Goal: Complete application form: Complete application form

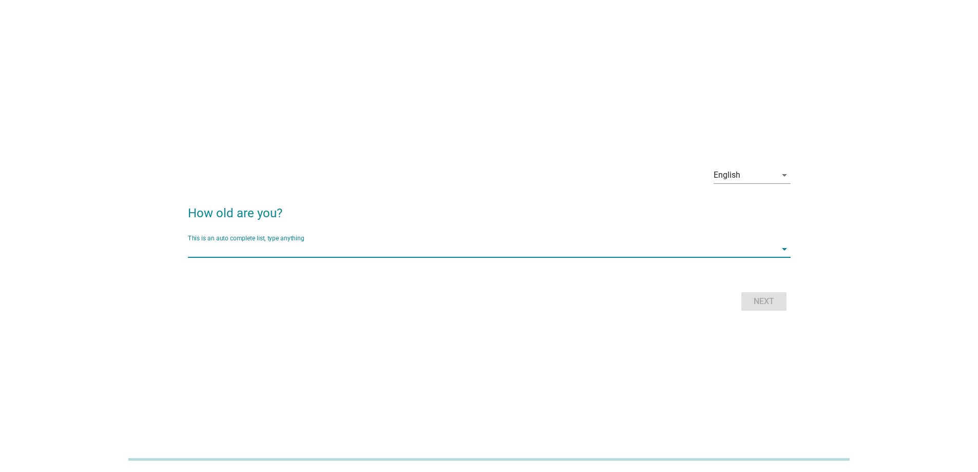
click at [342, 248] on input "This is an auto complete list, type anything" at bounding box center [482, 249] width 588 height 16
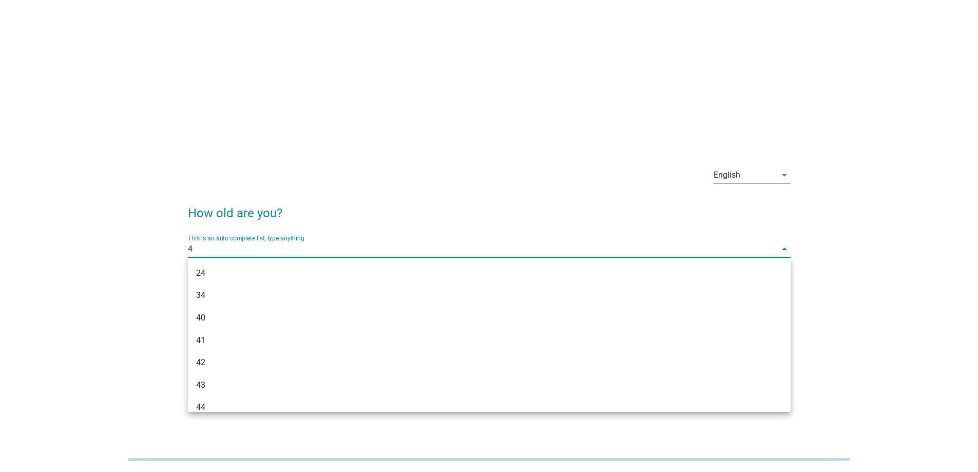
type input "40"
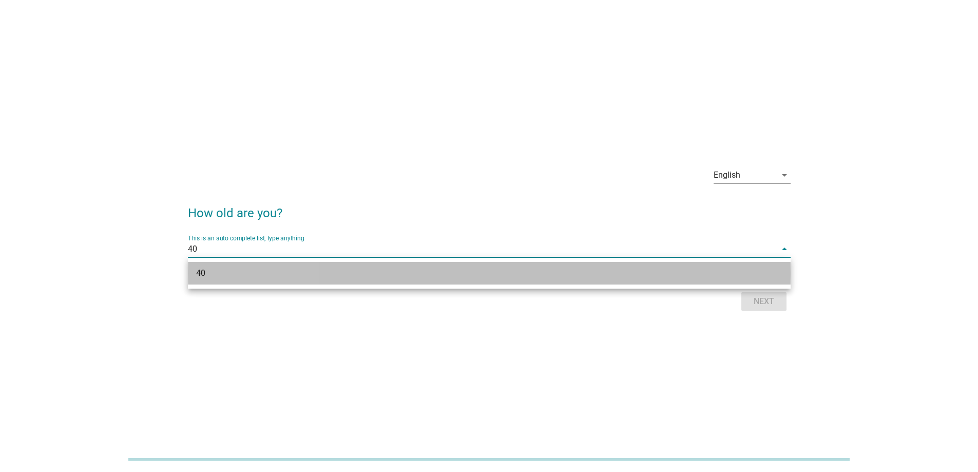
click at [364, 278] on div "40" at bounding box center [464, 273] width 537 height 12
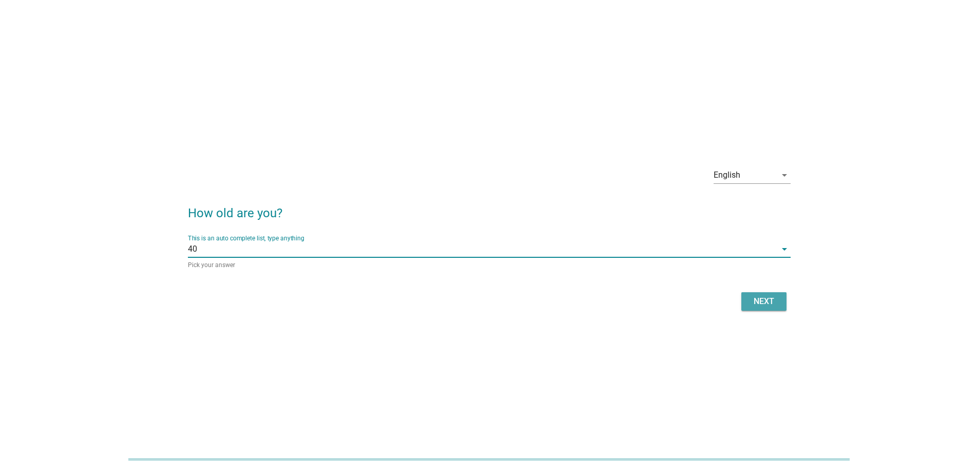
click at [743, 306] on button "Next" at bounding box center [763, 301] width 45 height 18
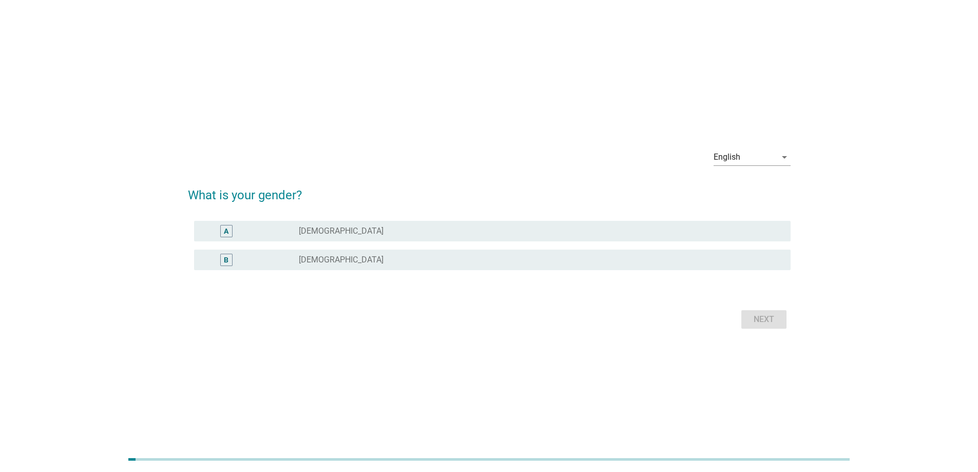
click at [329, 263] on div "radio_button_unchecked Female" at bounding box center [536, 260] width 475 height 10
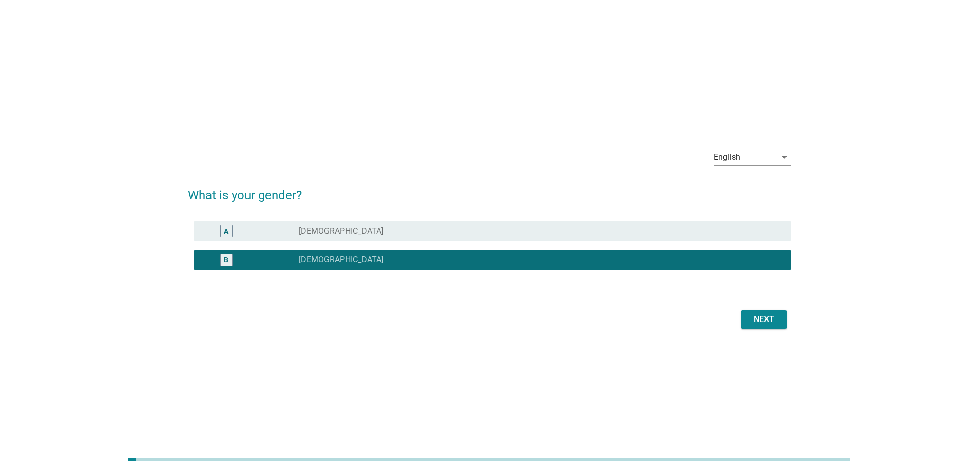
click at [779, 324] on button "Next" at bounding box center [763, 319] width 45 height 18
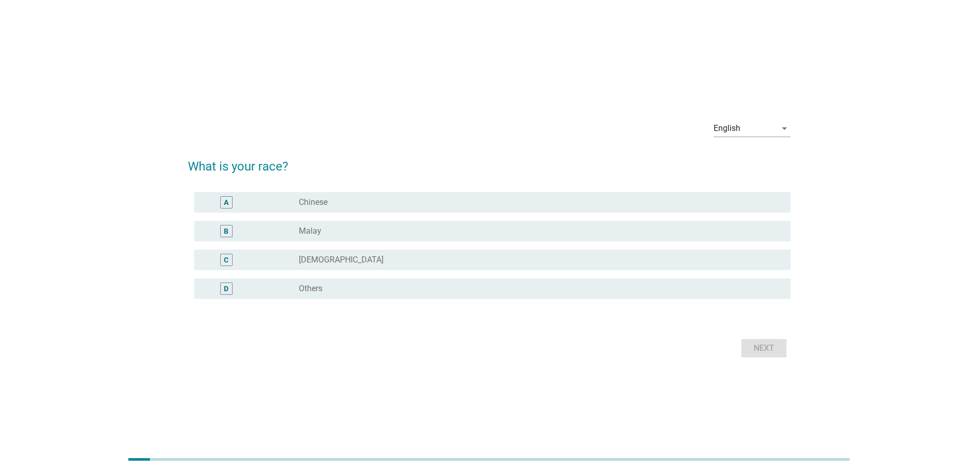
click at [319, 194] on div "A radio_button_unchecked Chinese" at bounding box center [492, 202] width 596 height 21
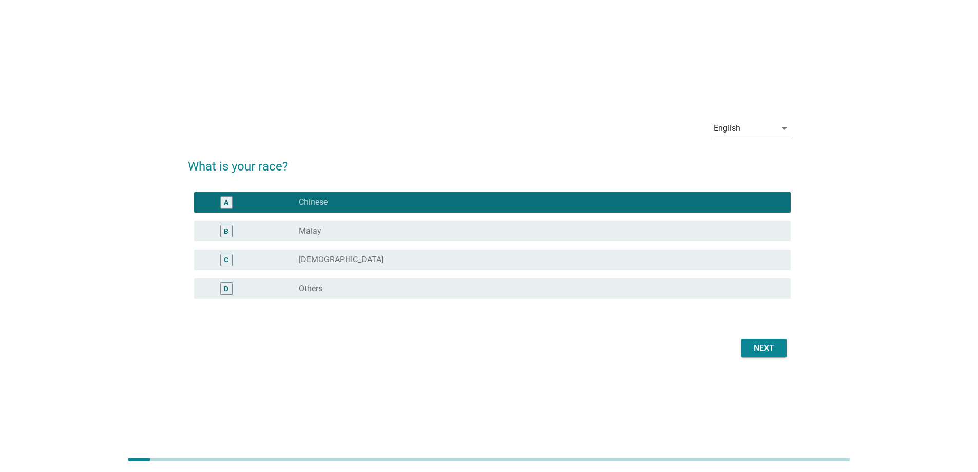
click at [753, 346] on div "Next" at bounding box center [763, 348] width 29 height 12
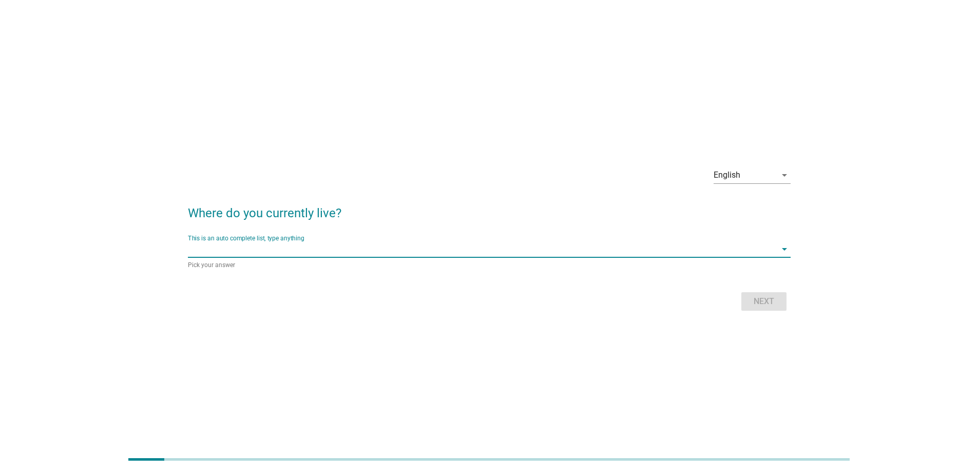
click at [352, 250] on input "This is an auto complete list, type anything" at bounding box center [482, 249] width 588 height 16
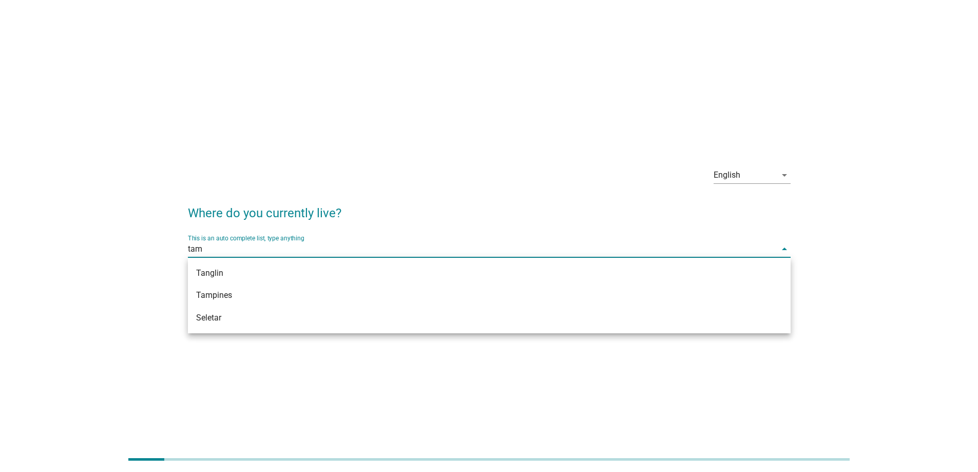
type input "tamp"
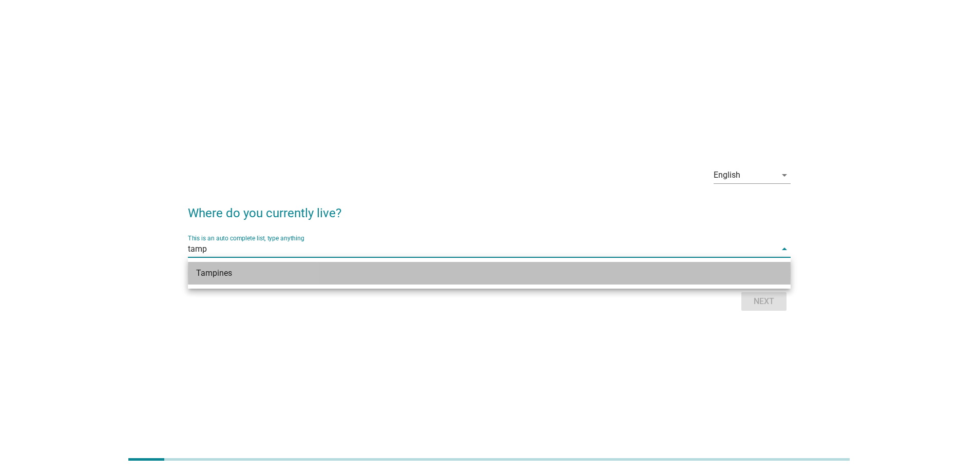
click at [309, 267] on div "Tampines" at bounding box center [464, 273] width 537 height 12
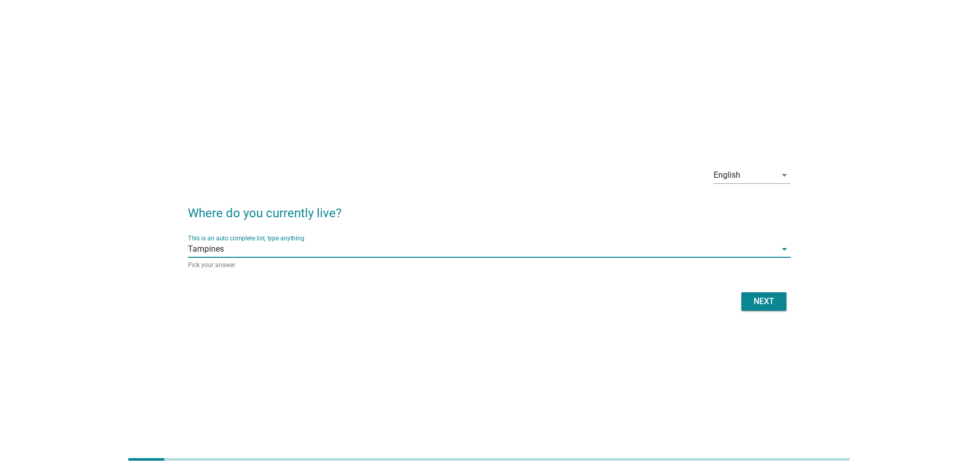
click at [762, 303] on div "Next" at bounding box center [763, 301] width 29 height 12
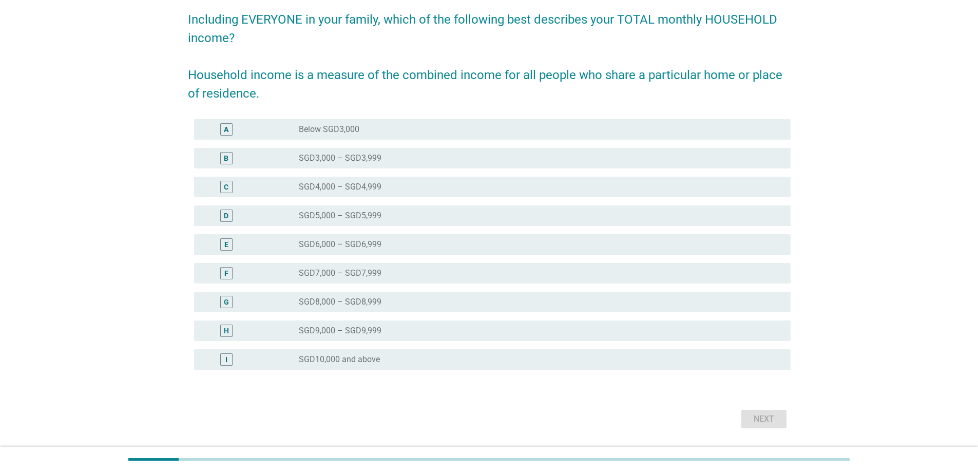
scroll to position [103, 0]
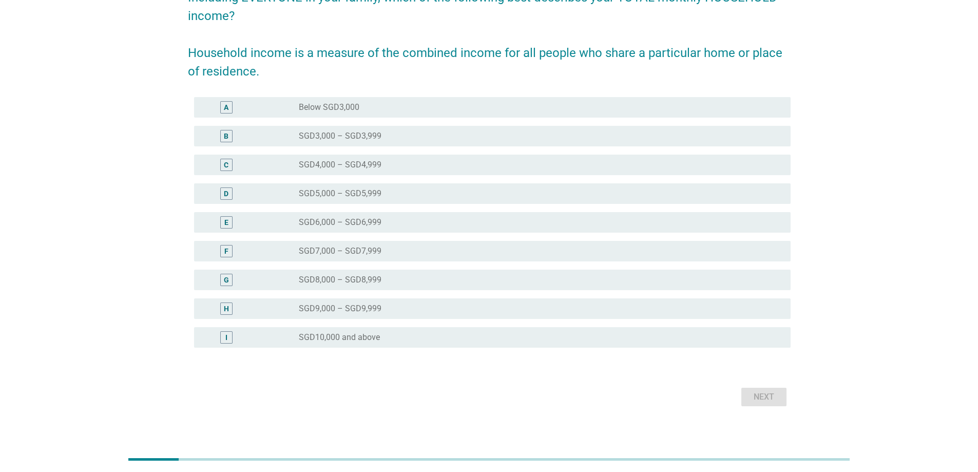
click at [334, 342] on div "radio_button_unchecked SGD10,000 and above" at bounding box center [540, 337] width 483 height 12
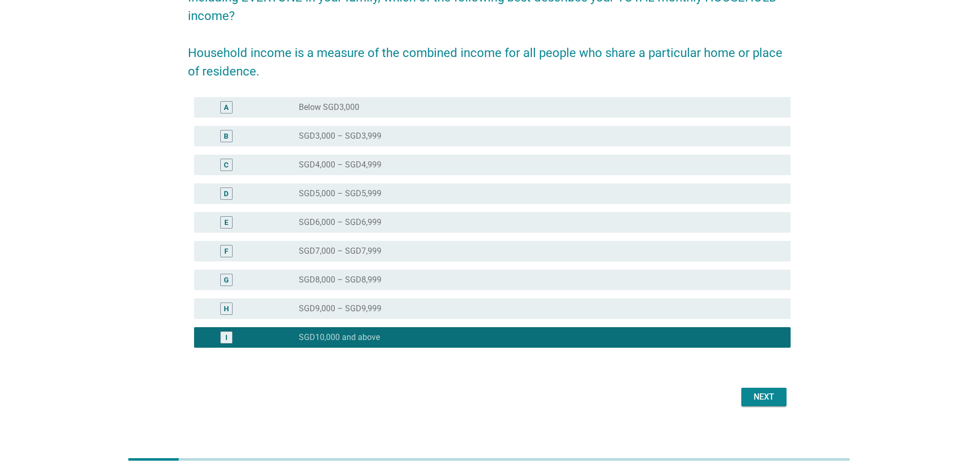
click at [765, 394] on div "Next" at bounding box center [763, 397] width 29 height 12
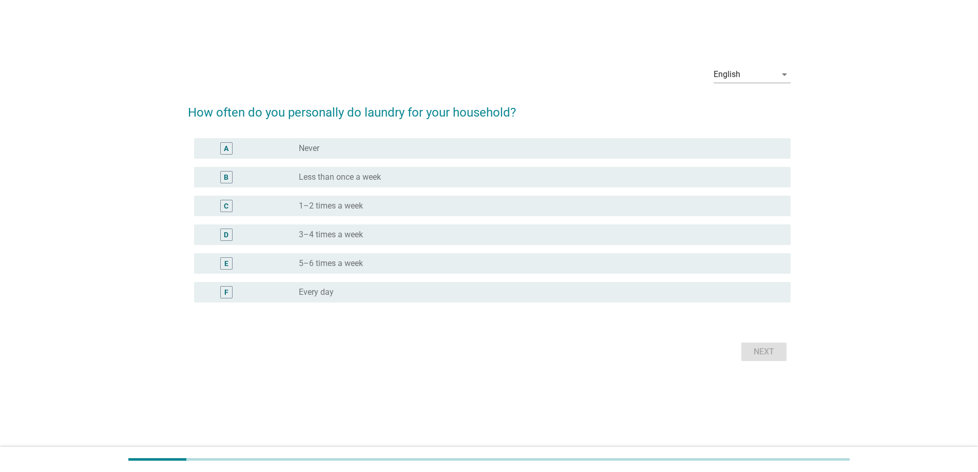
scroll to position [0, 0]
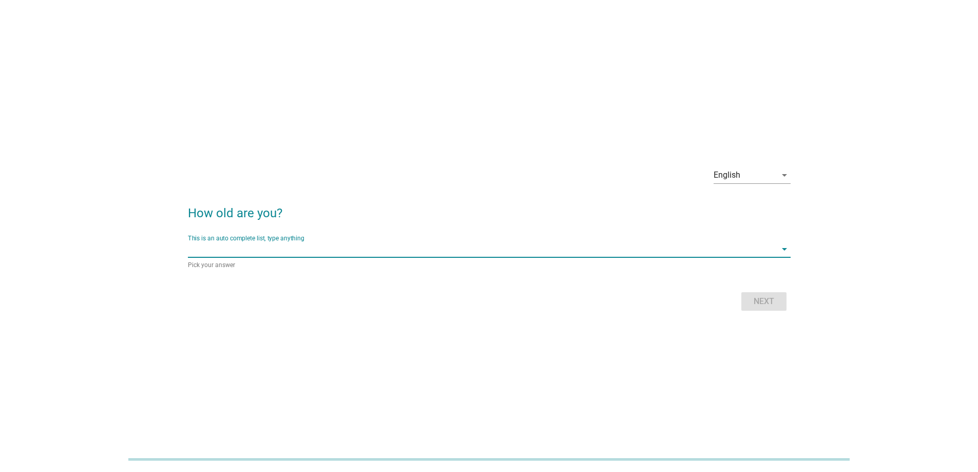
click at [331, 247] on input "This is an auto complete list, type anything" at bounding box center [482, 249] width 588 height 16
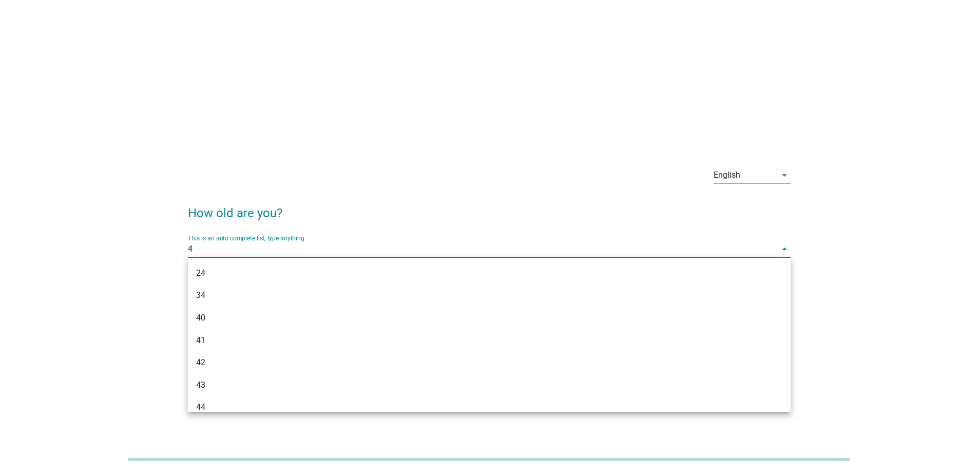
type input "40"
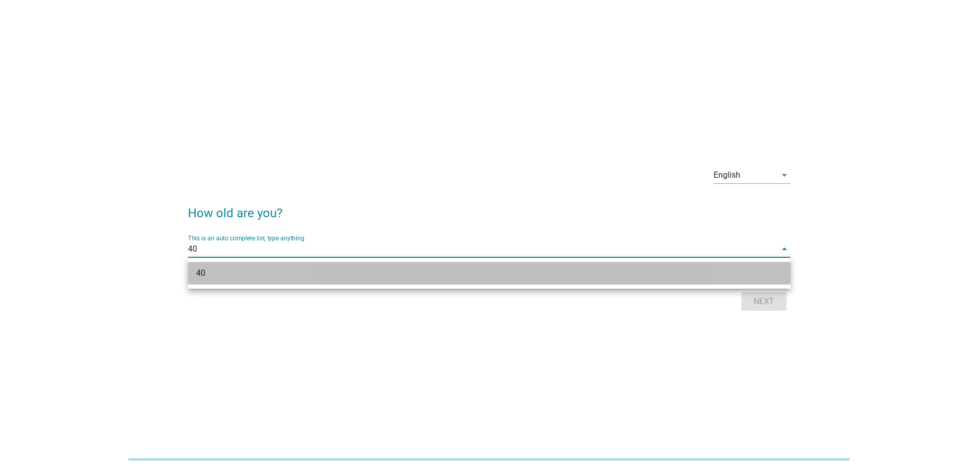
click at [339, 276] on div "40" at bounding box center [464, 273] width 537 height 12
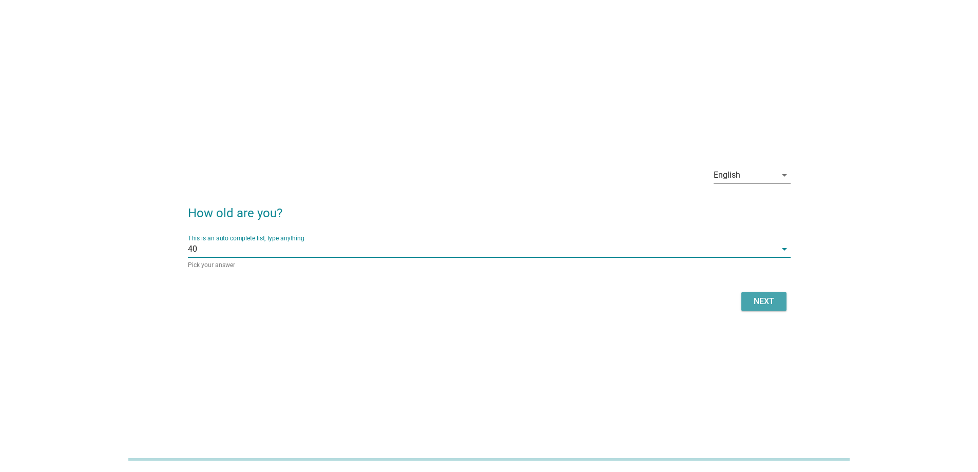
click at [768, 297] on div "Next" at bounding box center [763, 301] width 29 height 12
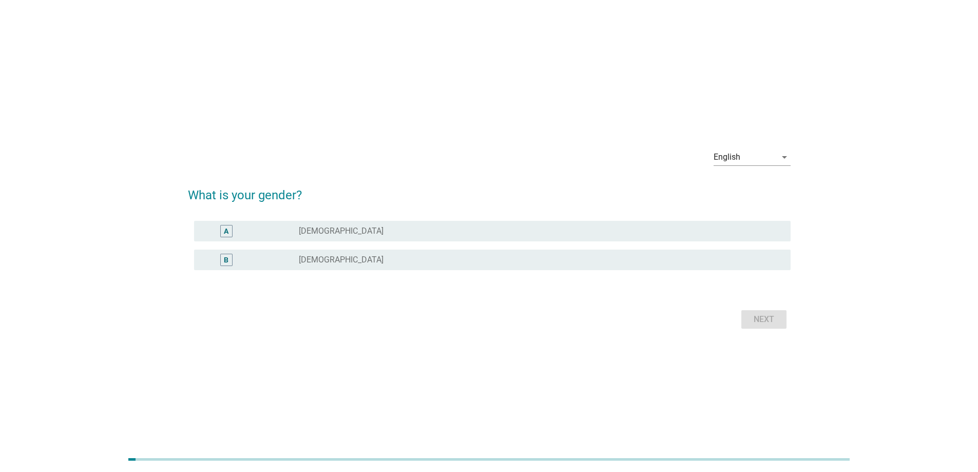
click at [453, 251] on div "B radio_button_unchecked [DEMOGRAPHIC_DATA]" at bounding box center [492, 259] width 596 height 21
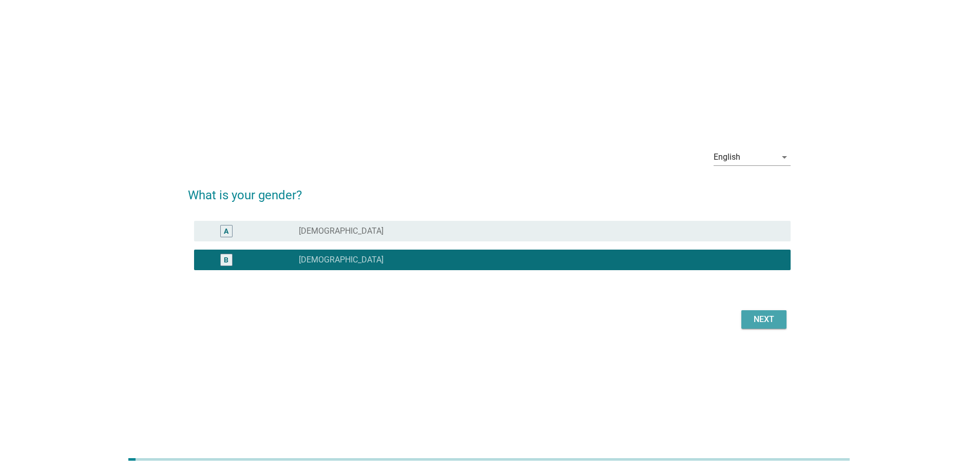
click at [777, 325] on button "Next" at bounding box center [763, 319] width 45 height 18
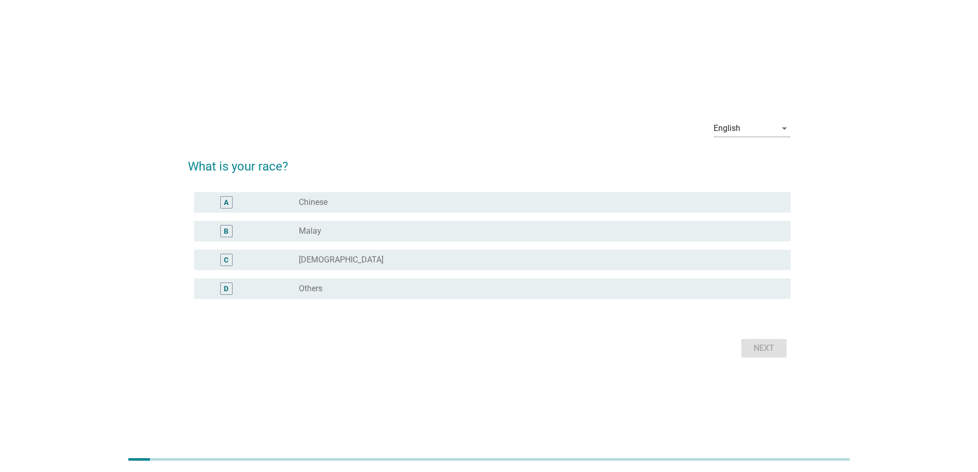
click at [363, 195] on div "A radio_button_unchecked Chinese" at bounding box center [492, 202] width 596 height 21
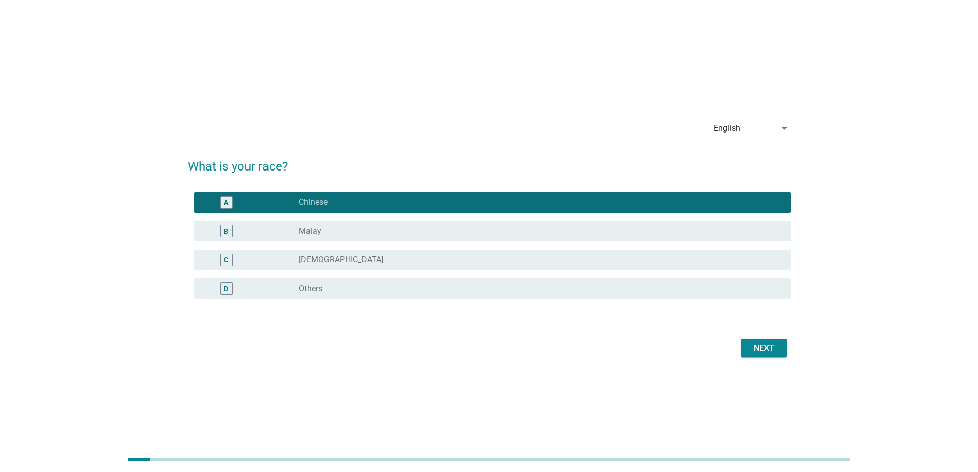
click at [766, 346] on div "Next" at bounding box center [763, 348] width 29 height 12
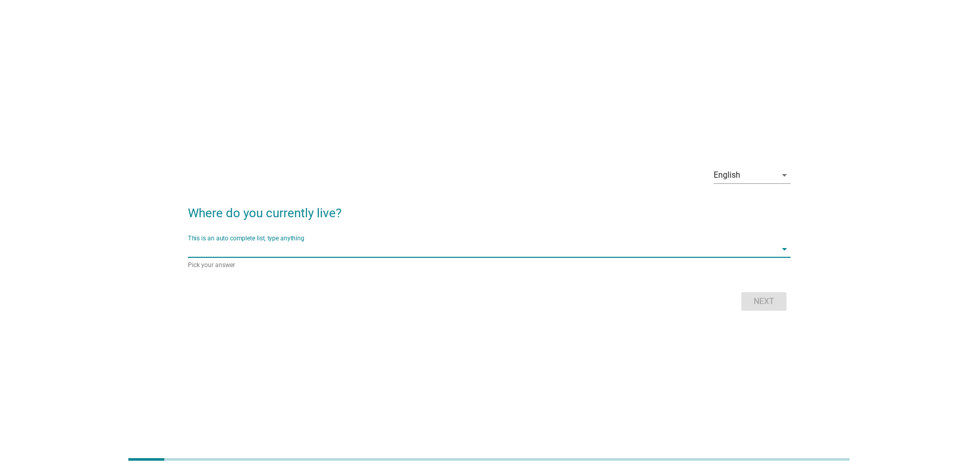
click at [267, 255] on input "This is an auto complete list, type anything" at bounding box center [482, 249] width 588 height 16
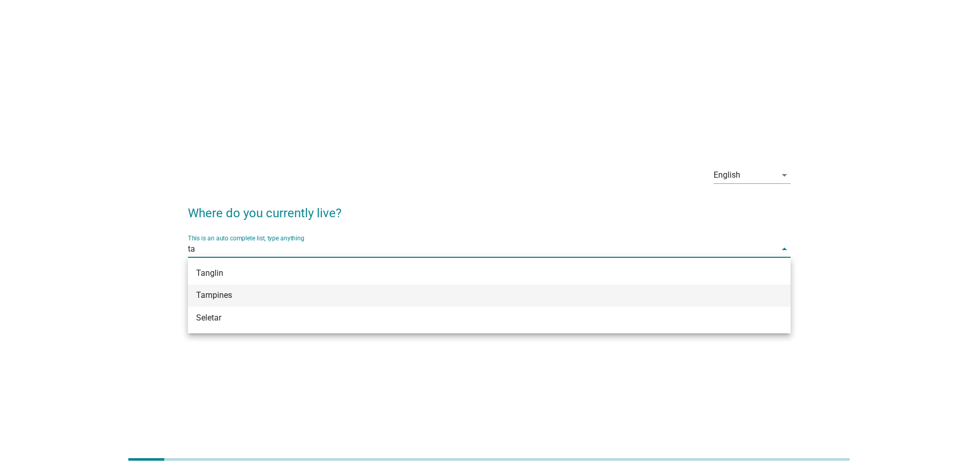
type input "tam"
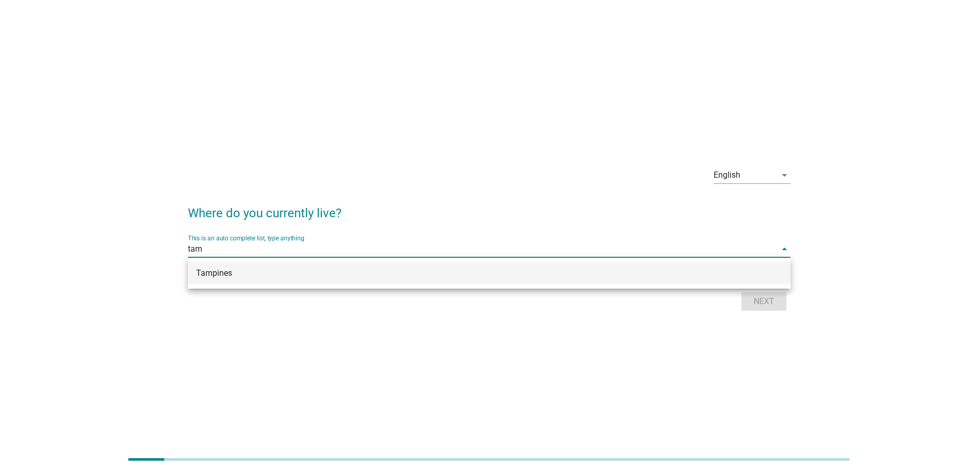
click at [318, 274] on div "Tampines" at bounding box center [464, 273] width 537 height 12
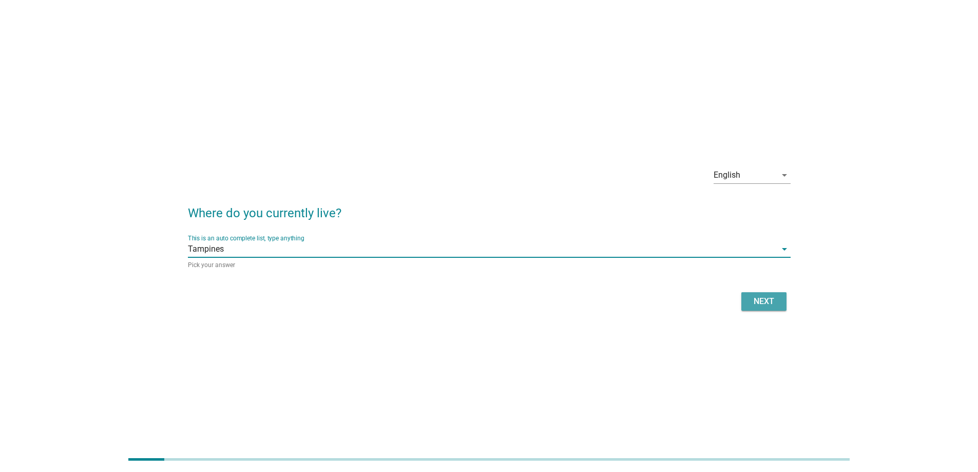
click at [762, 299] on div "Next" at bounding box center [763, 301] width 29 height 12
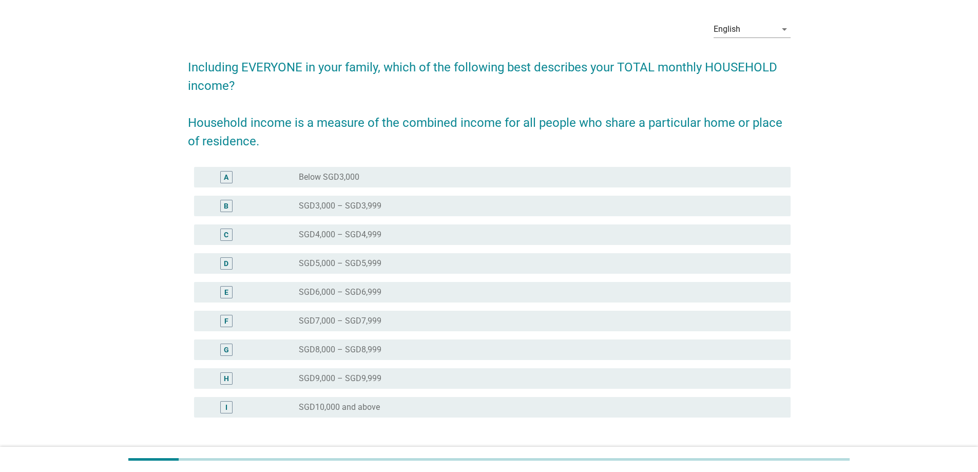
scroll to position [51, 0]
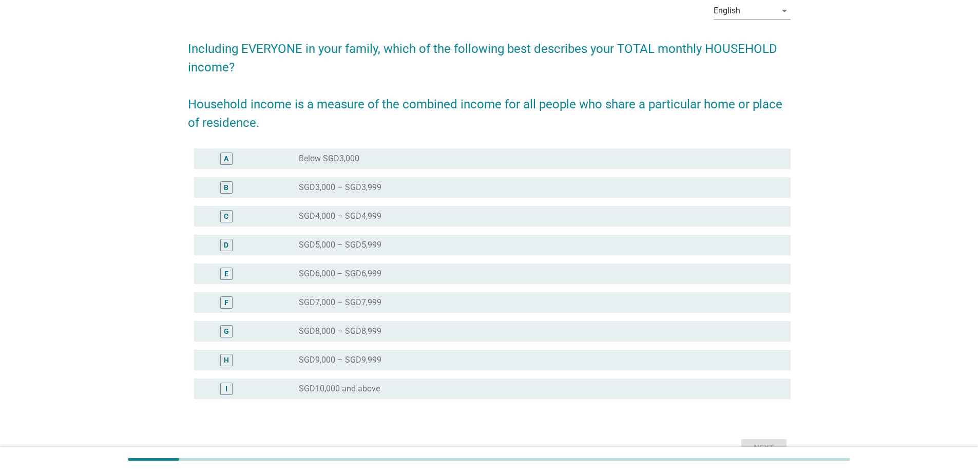
click at [394, 386] on div "radio_button_unchecked SGD10,000 and above" at bounding box center [536, 388] width 475 height 10
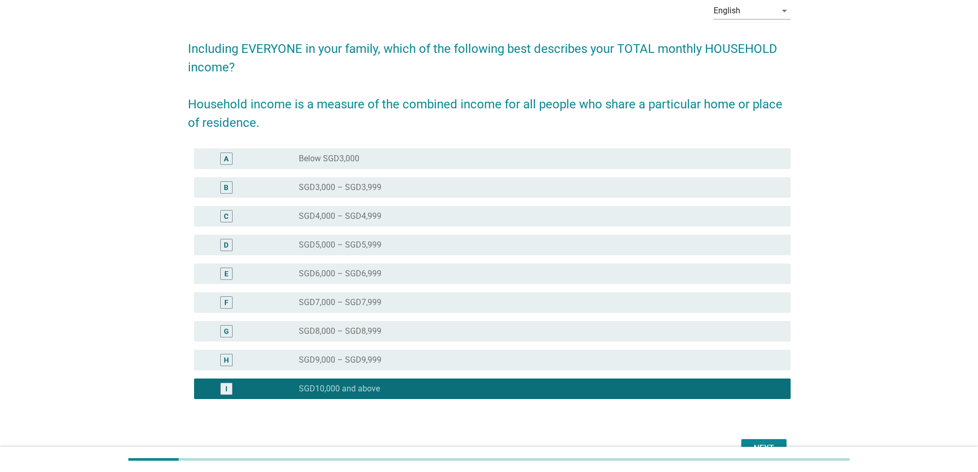
click at [758, 442] on div "Next" at bounding box center [763, 448] width 29 height 12
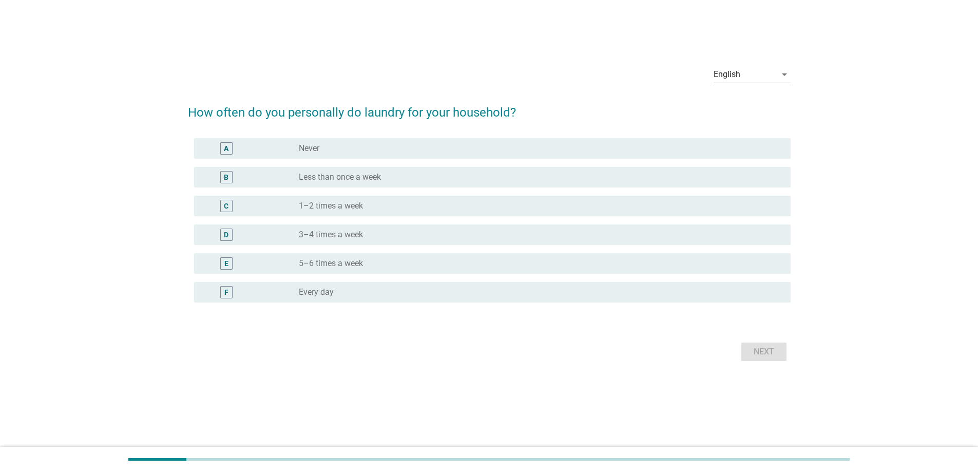
scroll to position [0, 0]
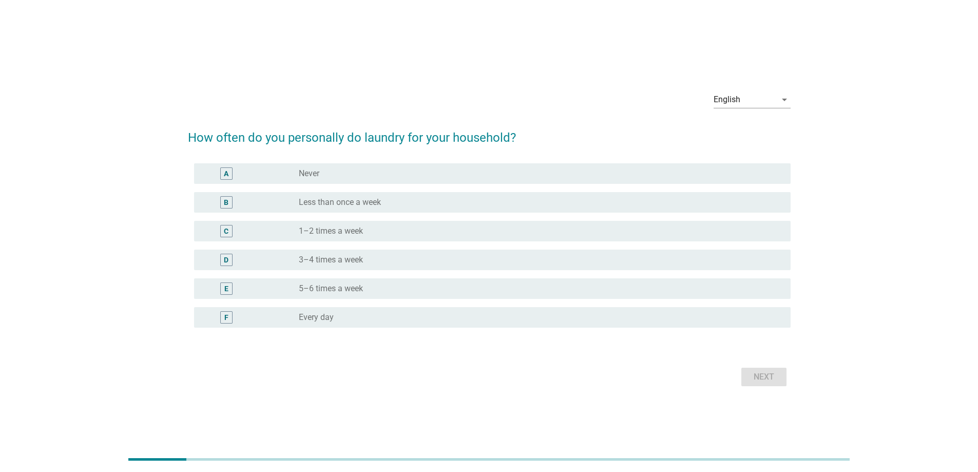
click at [377, 266] on div "D radio_button_unchecked 3–4 times a week" at bounding box center [492, 259] width 596 height 21
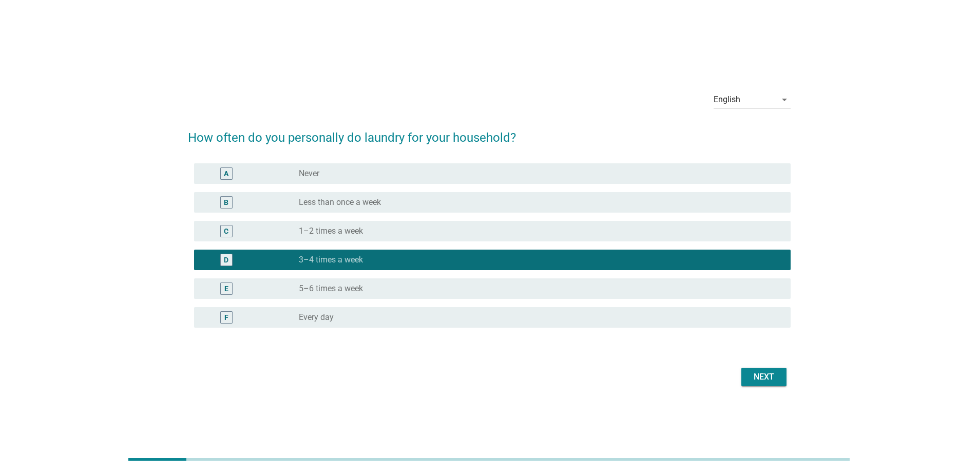
click at [754, 377] on div "Next" at bounding box center [763, 376] width 29 height 12
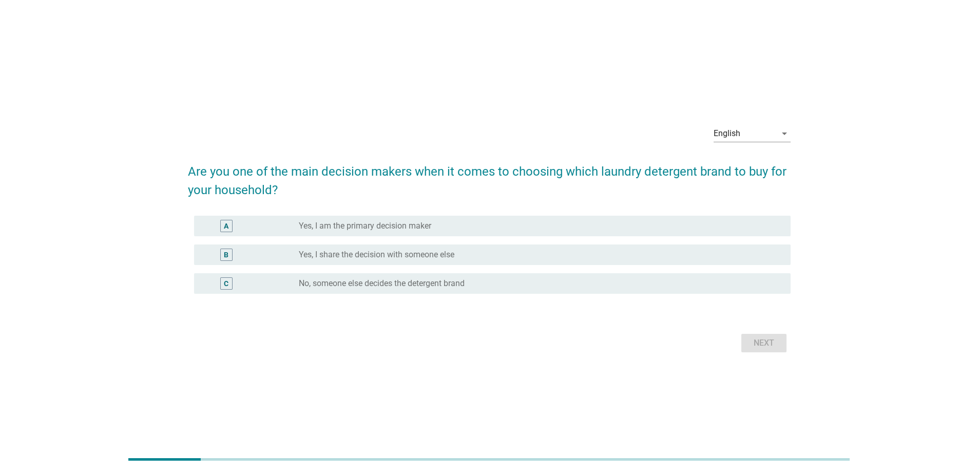
click at [358, 233] on div "A radio_button_unchecked Yes, I am the primary decision maker" at bounding box center [492, 226] width 596 height 21
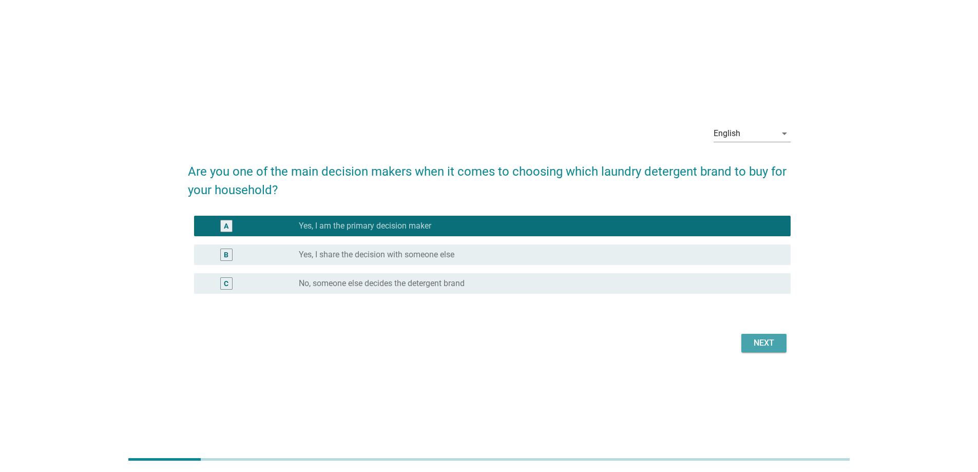
click at [760, 342] on div "Next" at bounding box center [763, 343] width 29 height 12
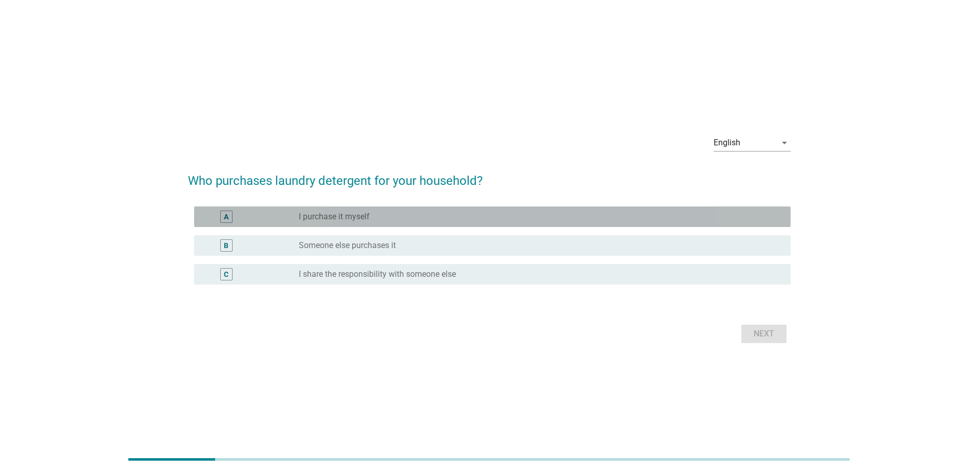
click at [347, 212] on label "I purchase it myself" at bounding box center [334, 216] width 71 height 10
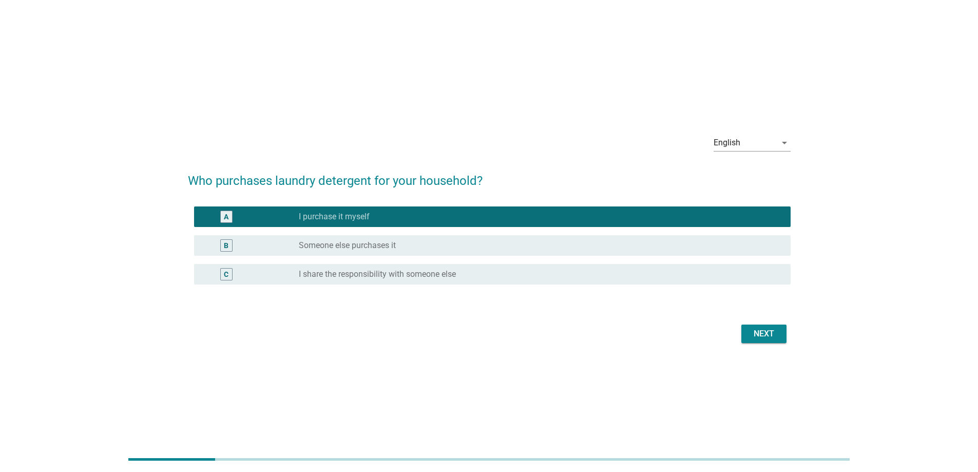
click at [770, 330] on div "Next" at bounding box center [763, 333] width 29 height 12
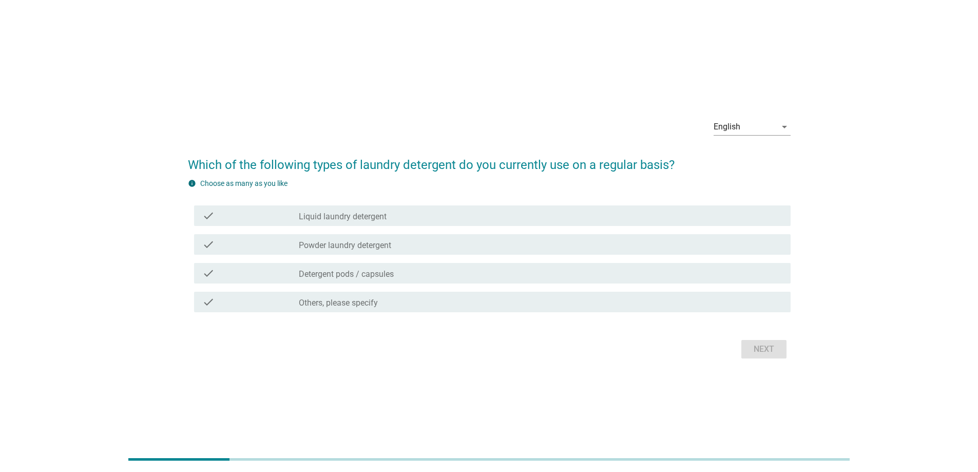
click at [381, 218] on label "Liquid laundry detergent" at bounding box center [343, 216] width 88 height 10
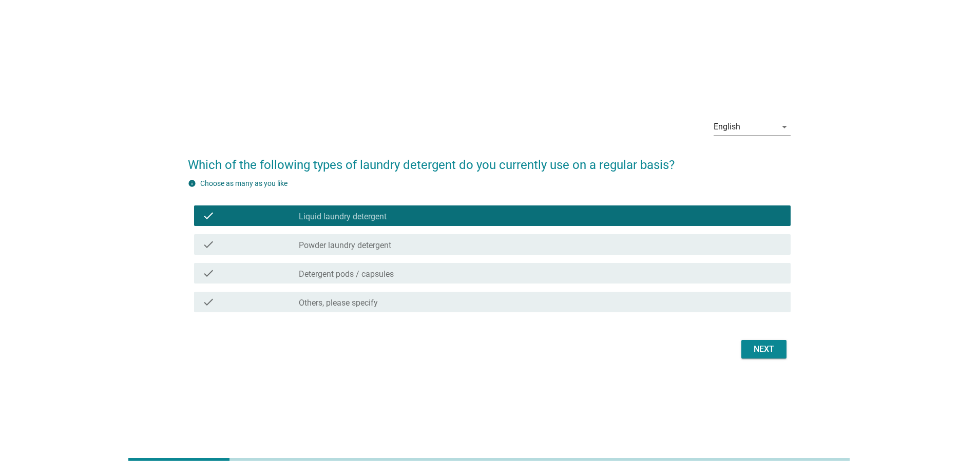
click at [761, 349] on div "Next" at bounding box center [763, 349] width 29 height 12
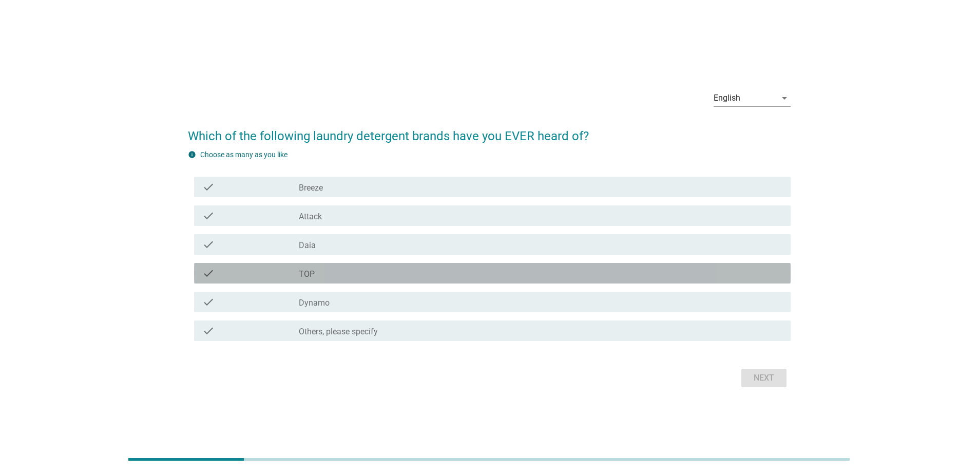
click at [305, 271] on label "TOP" at bounding box center [307, 274] width 16 height 10
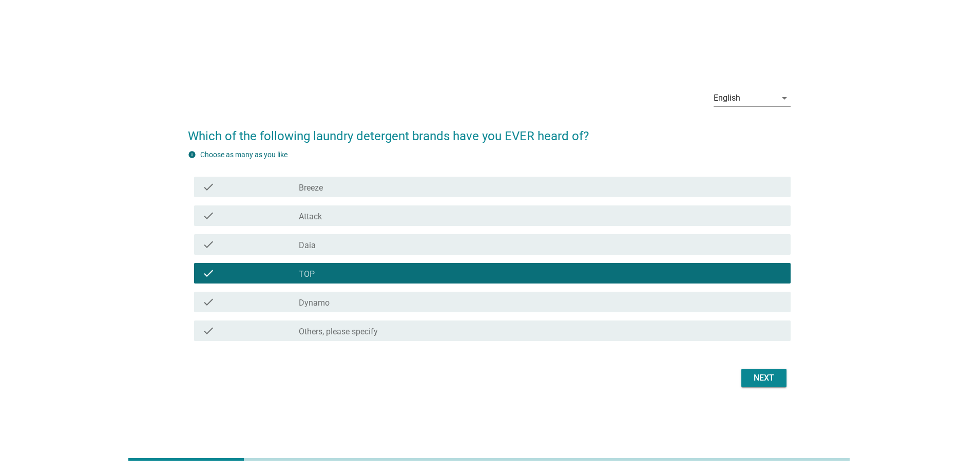
click at [756, 380] on div "Next" at bounding box center [763, 378] width 29 height 12
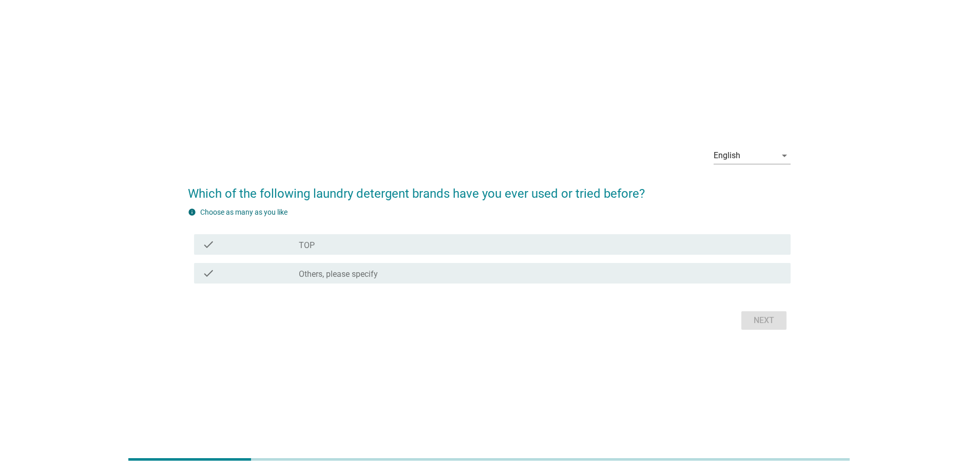
drag, startPoint x: 438, startPoint y: 250, endPoint x: 655, endPoint y: 297, distance: 222.0
click at [438, 249] on div "check check_box_outline_blank TOP" at bounding box center [492, 244] width 596 height 21
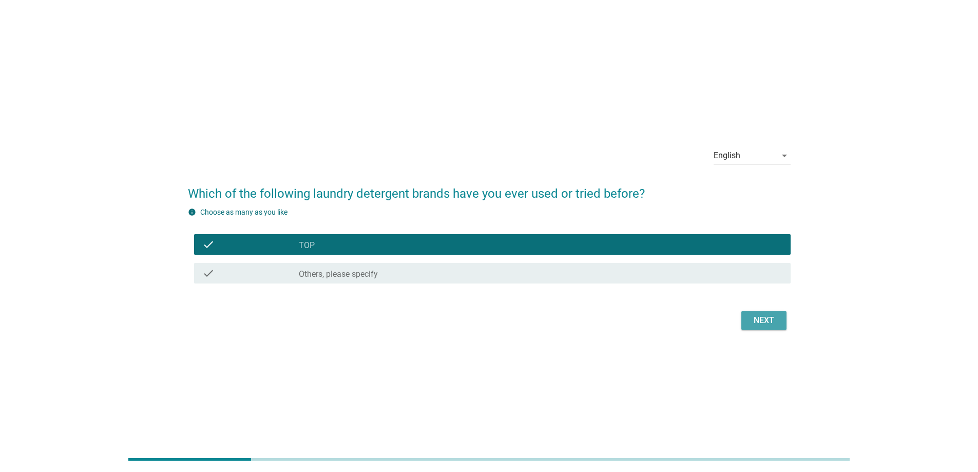
click at [757, 327] on button "Next" at bounding box center [763, 320] width 45 height 18
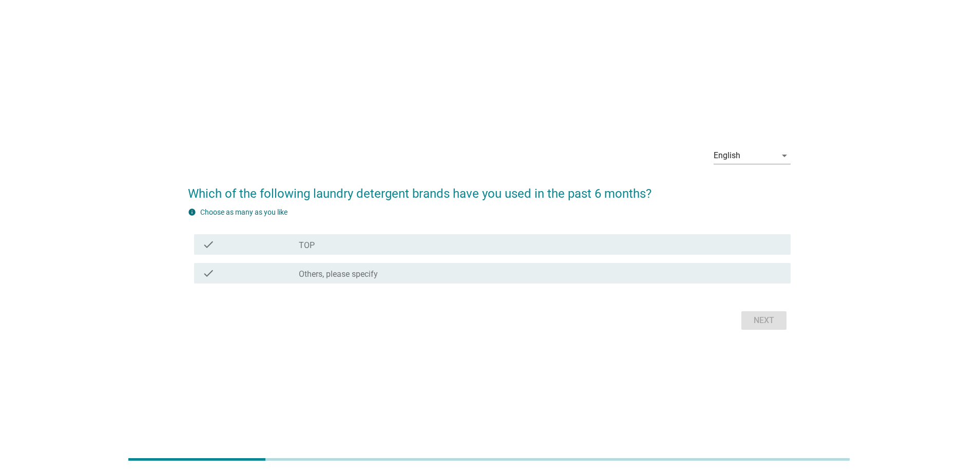
click at [417, 243] on div "check_box_outline_blank TOP" at bounding box center [540, 244] width 483 height 12
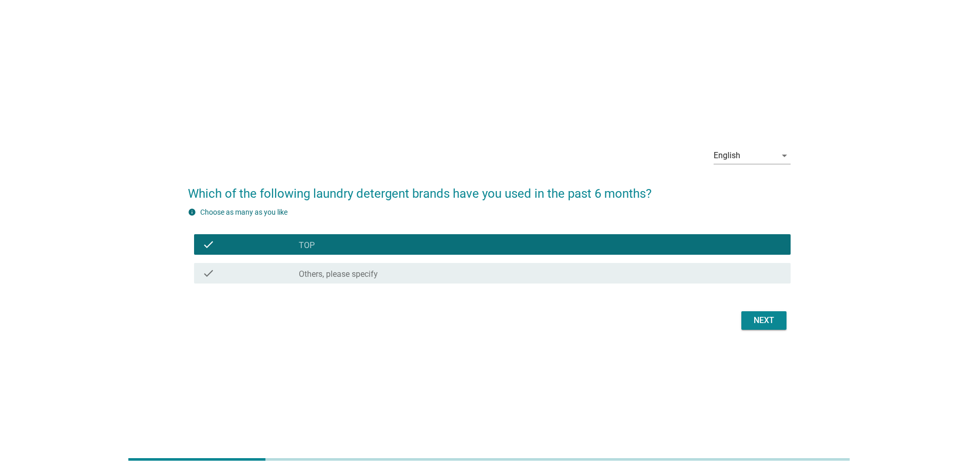
click at [753, 326] on button "Next" at bounding box center [763, 320] width 45 height 18
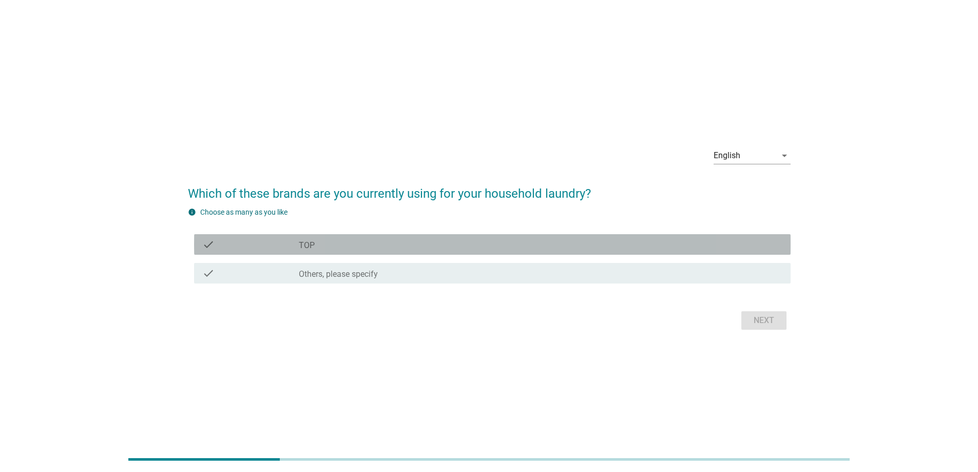
click at [414, 244] on div "check_box_outline_blank TOP" at bounding box center [540, 244] width 483 height 12
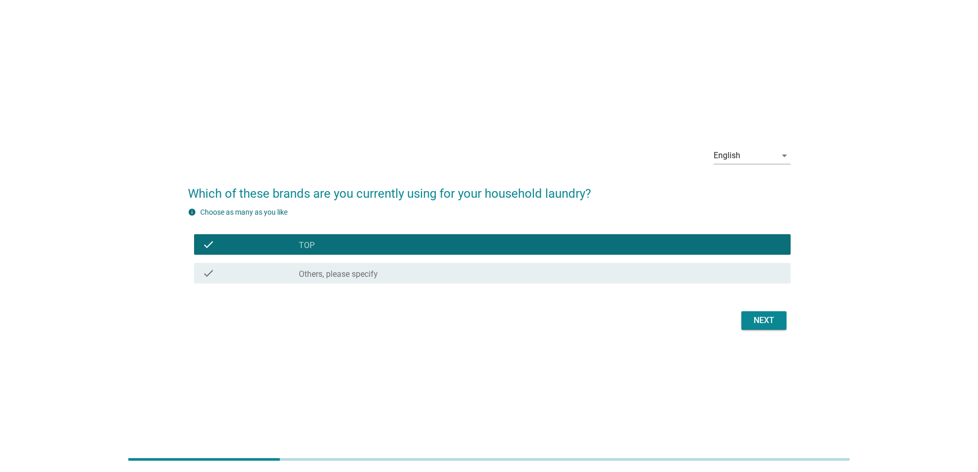
click at [766, 326] on div "Next" at bounding box center [763, 320] width 29 height 12
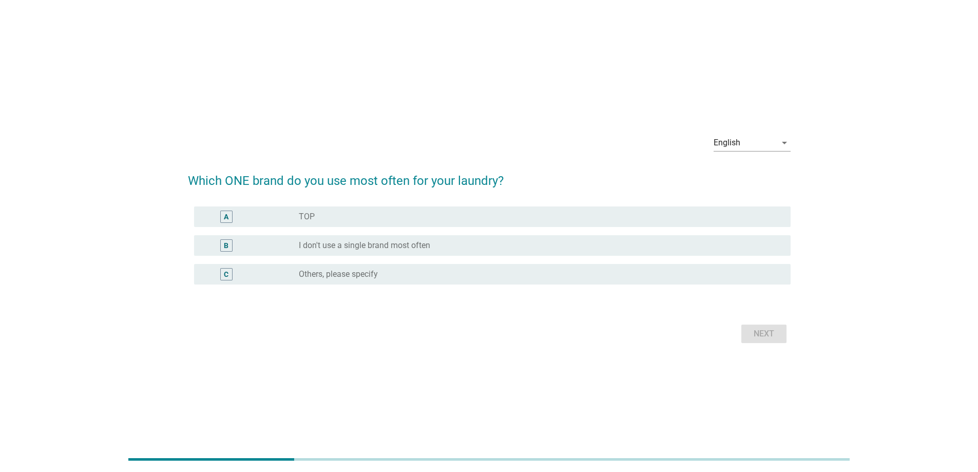
click at [445, 220] on div "radio_button_unchecked TOP" at bounding box center [536, 216] width 475 height 10
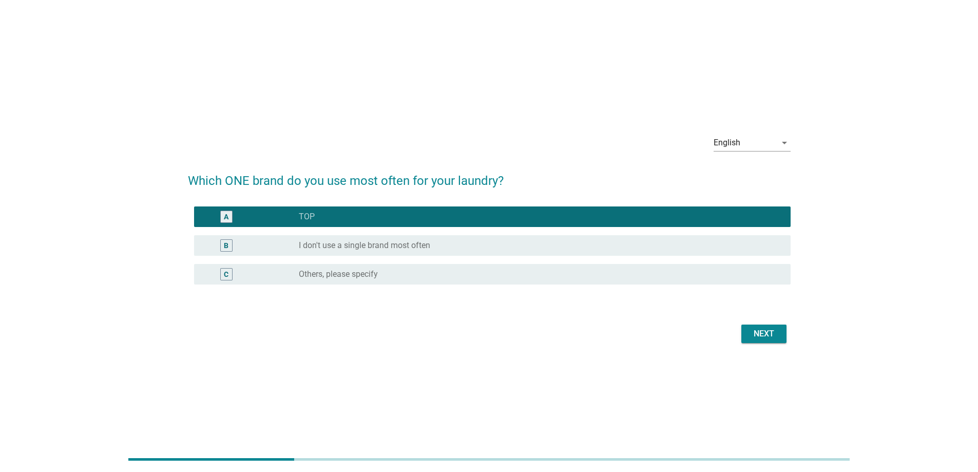
click at [755, 333] on div "Next" at bounding box center [763, 333] width 29 height 12
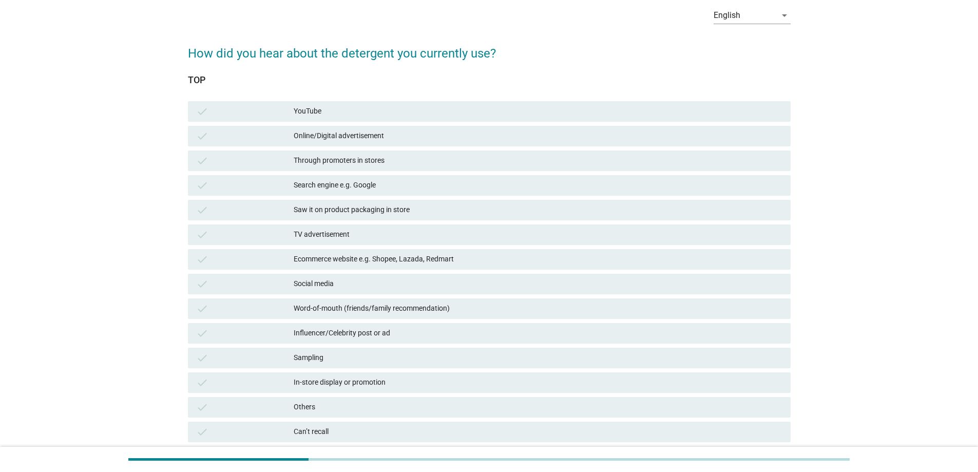
scroll to position [103, 0]
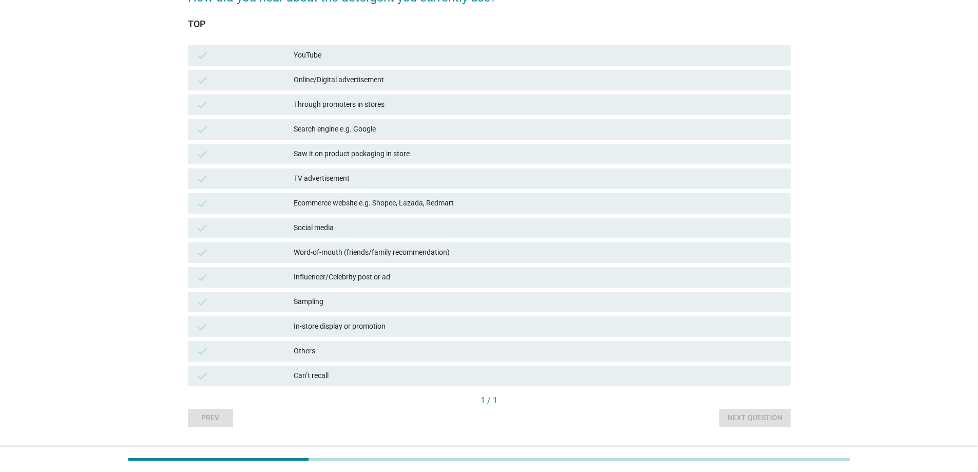
click at [407, 256] on div "Word-of-mouth (friends/family recommendation)" at bounding box center [538, 252] width 489 height 12
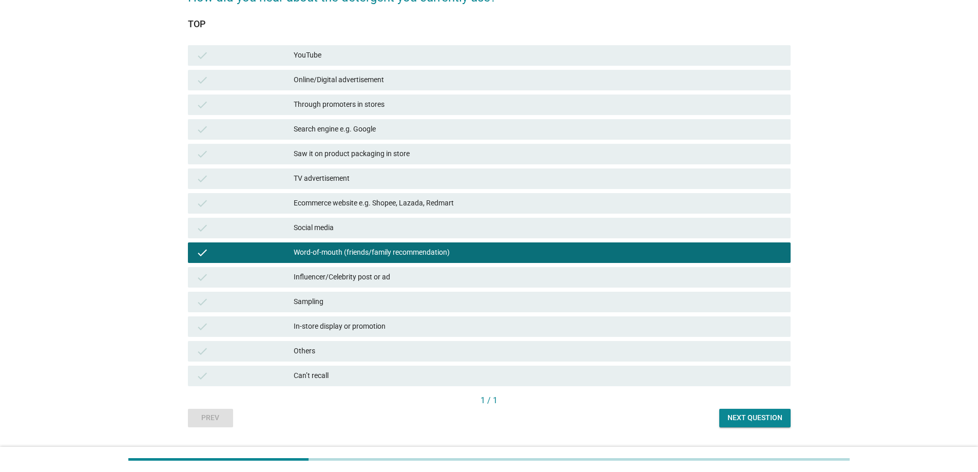
click at [735, 419] on div "Next question" at bounding box center [754, 417] width 55 height 11
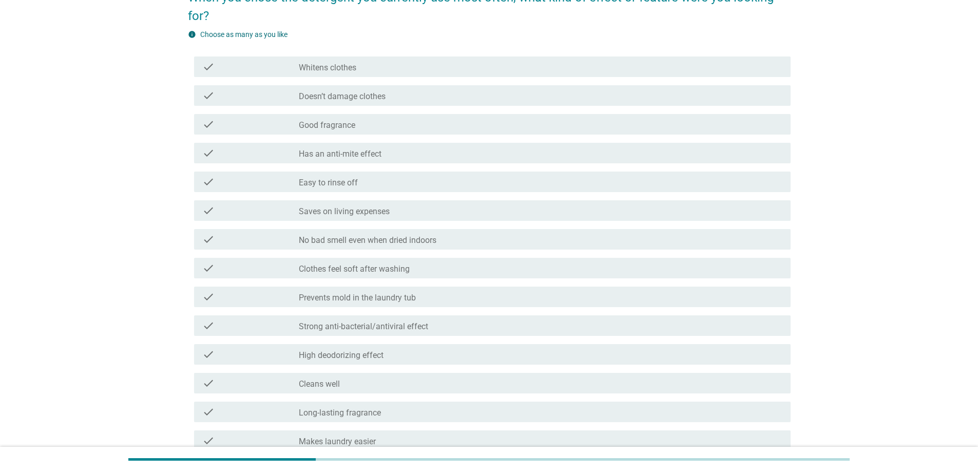
click at [375, 325] on label "Strong anti-bacterial/antiviral effect" at bounding box center [363, 326] width 129 height 10
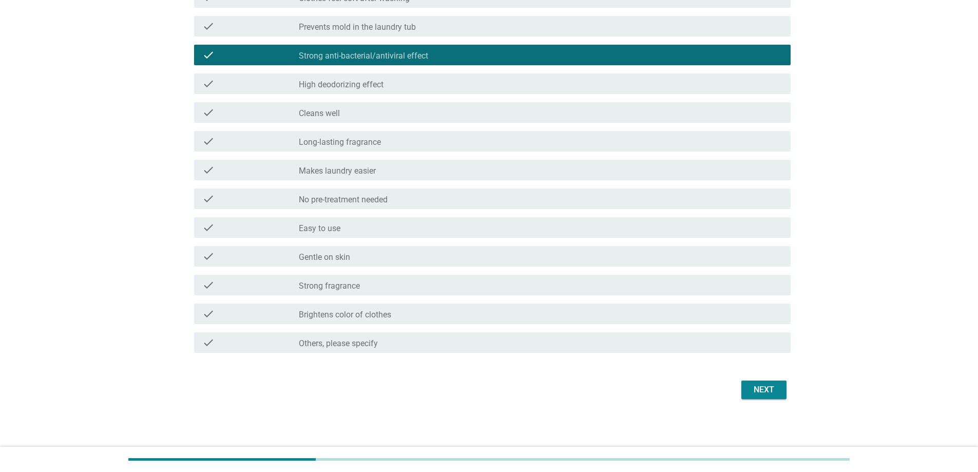
scroll to position [374, 0]
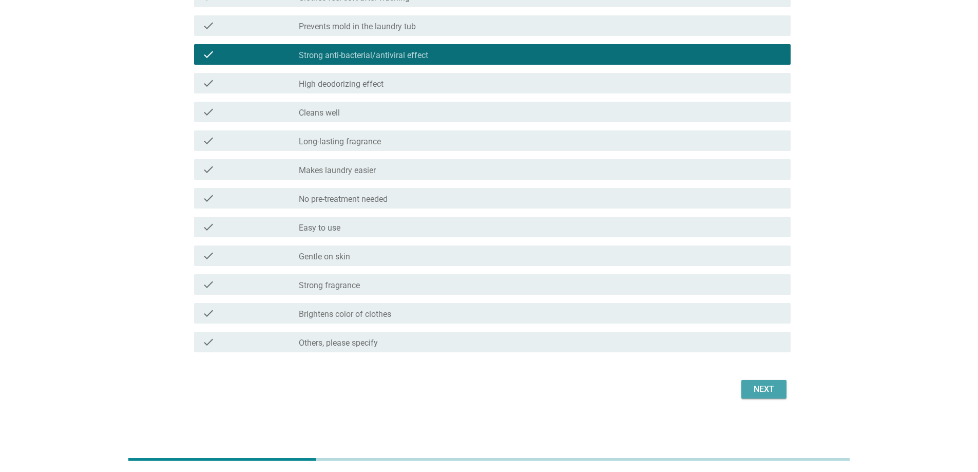
click at [761, 386] on div "Next" at bounding box center [763, 389] width 29 height 12
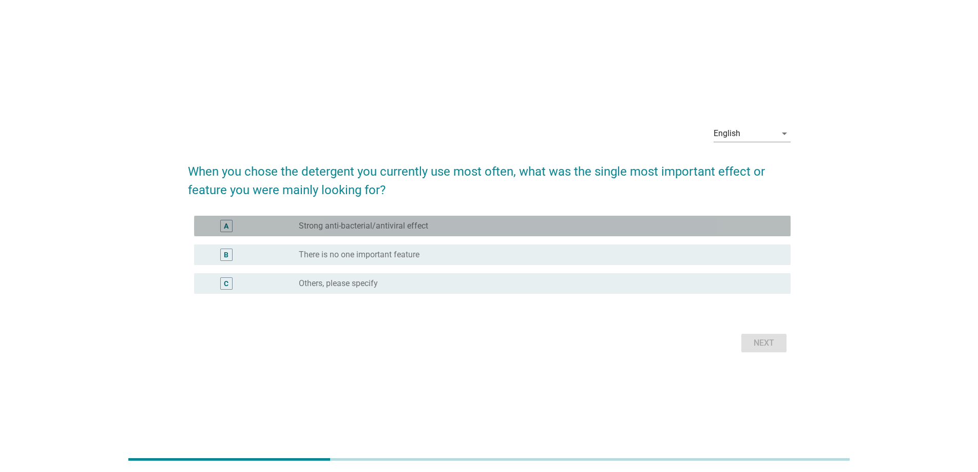
click at [404, 221] on label "Strong anti-bacterial/antiviral effect" at bounding box center [363, 226] width 129 height 10
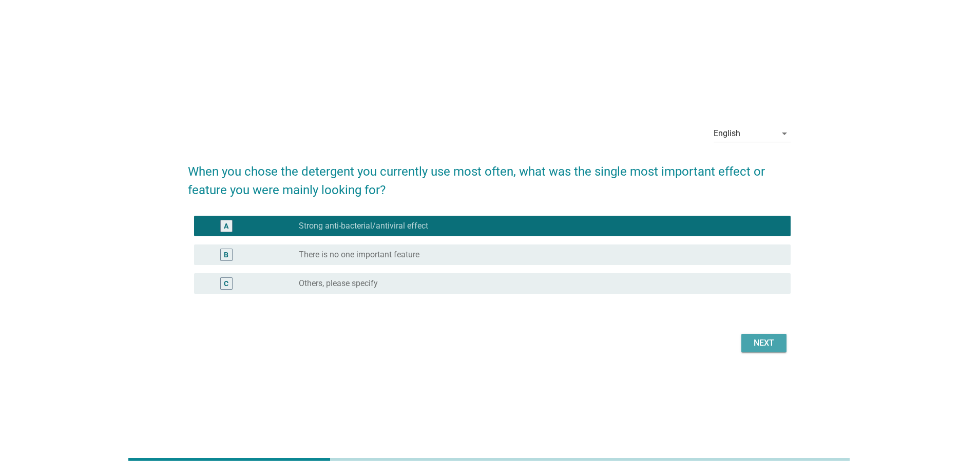
click at [758, 348] on div "Next" at bounding box center [763, 343] width 29 height 12
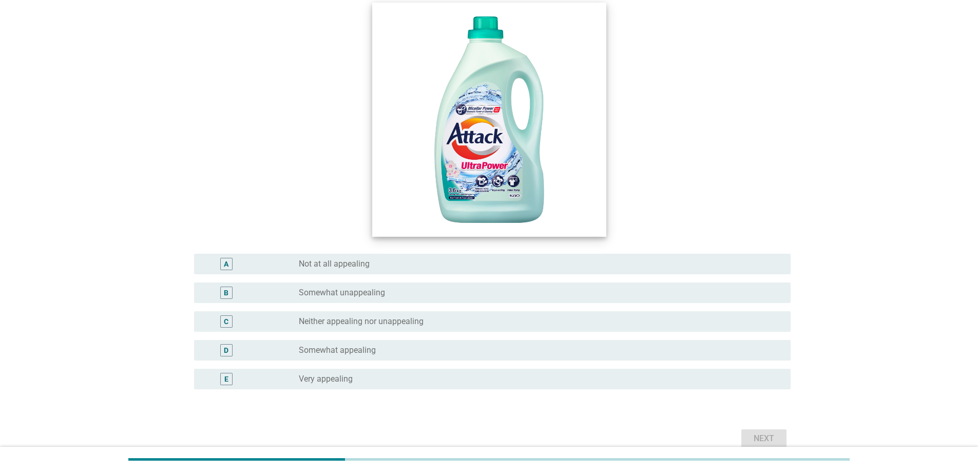
scroll to position [154, 0]
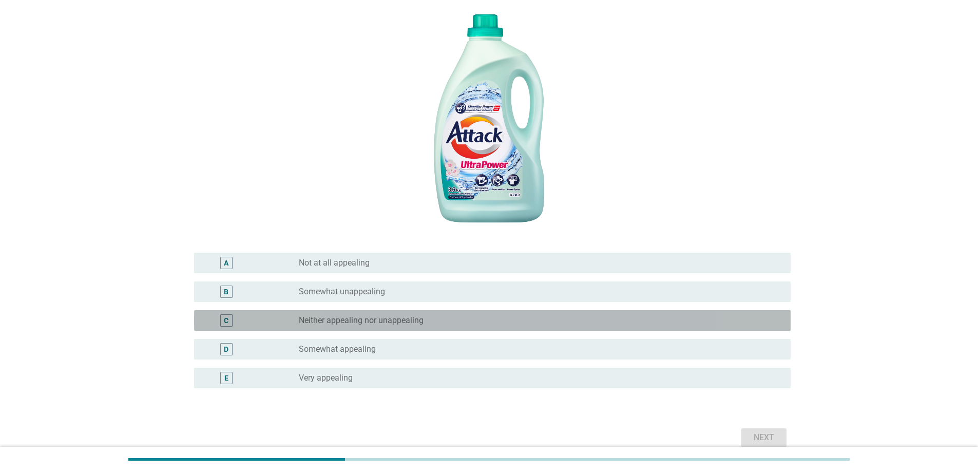
click at [349, 325] on label "Neither appealing nor unappealing" at bounding box center [361, 320] width 125 height 10
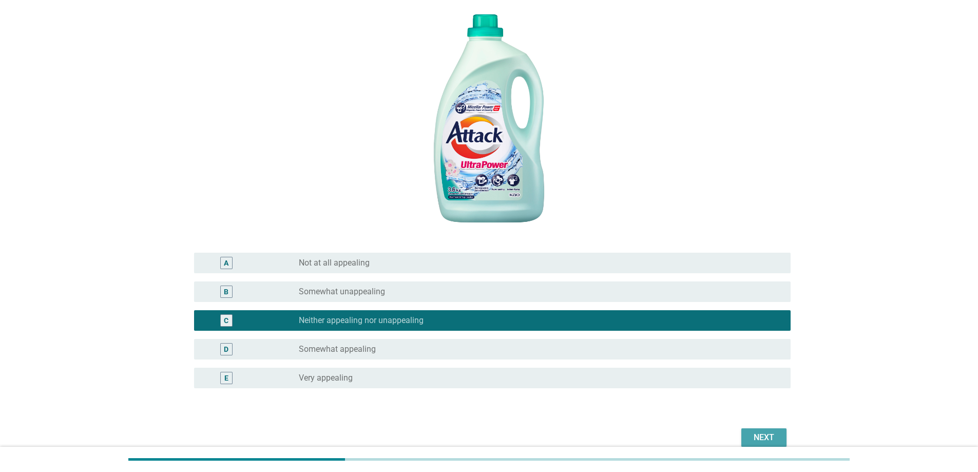
click at [763, 438] on div "Next" at bounding box center [763, 437] width 29 height 12
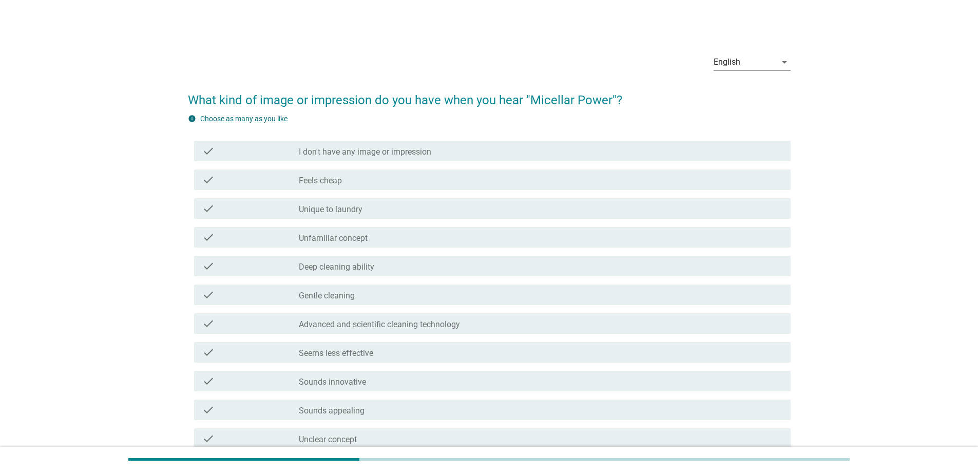
click at [441, 299] on div "check_box_outline_blank Gentle cleaning" at bounding box center [540, 294] width 483 height 12
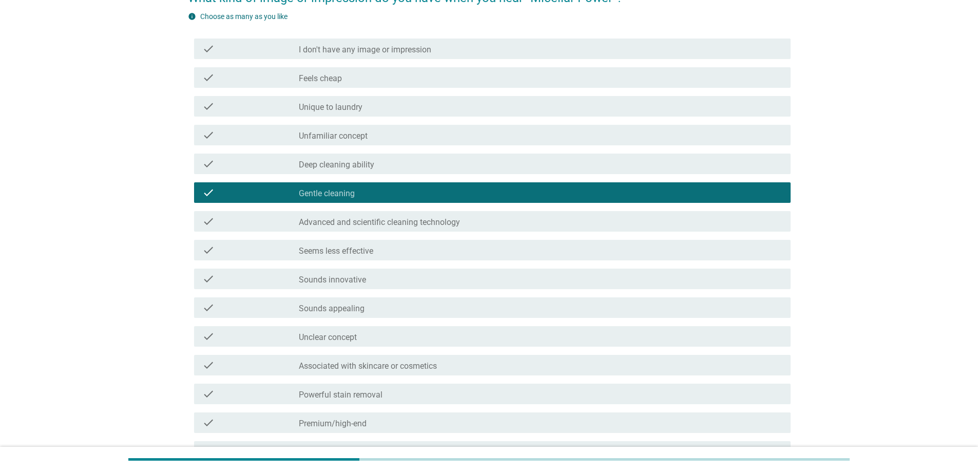
scroll to position [103, 0]
click at [327, 160] on label "Deep cleaning ability" at bounding box center [336, 164] width 75 height 10
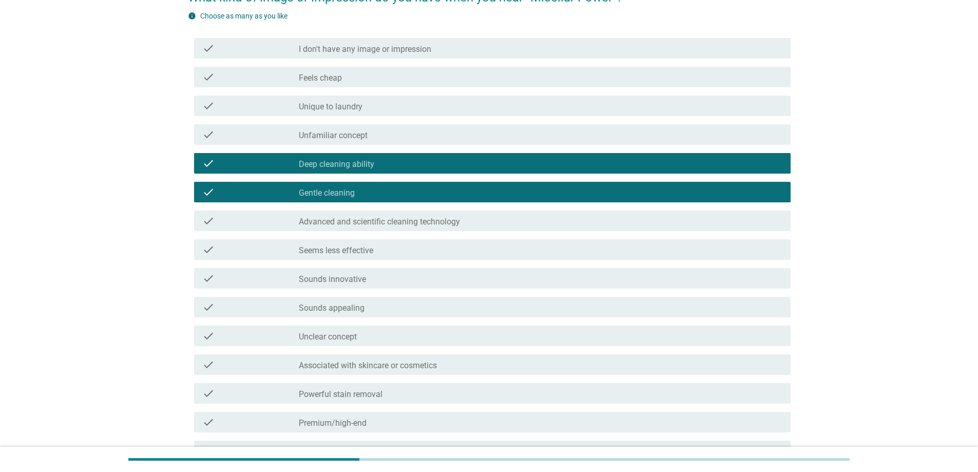
click at [306, 196] on label "Gentle cleaning" at bounding box center [327, 193] width 56 height 10
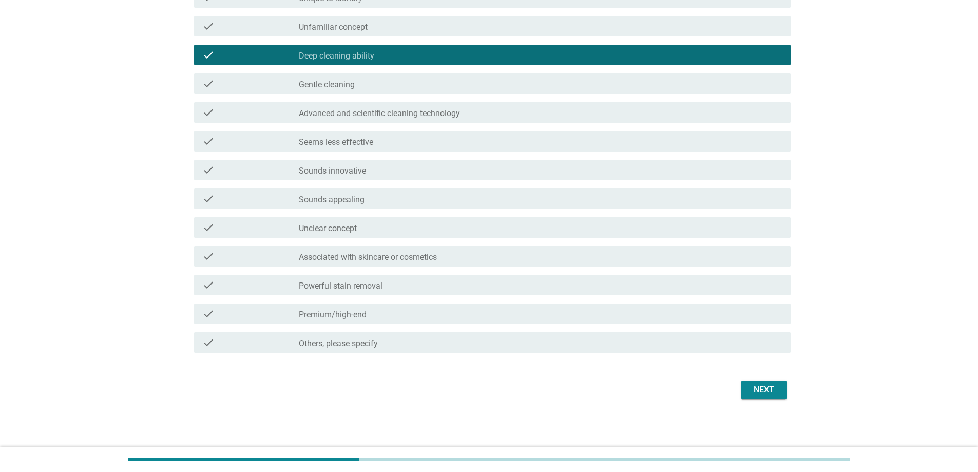
scroll to position [211, 0]
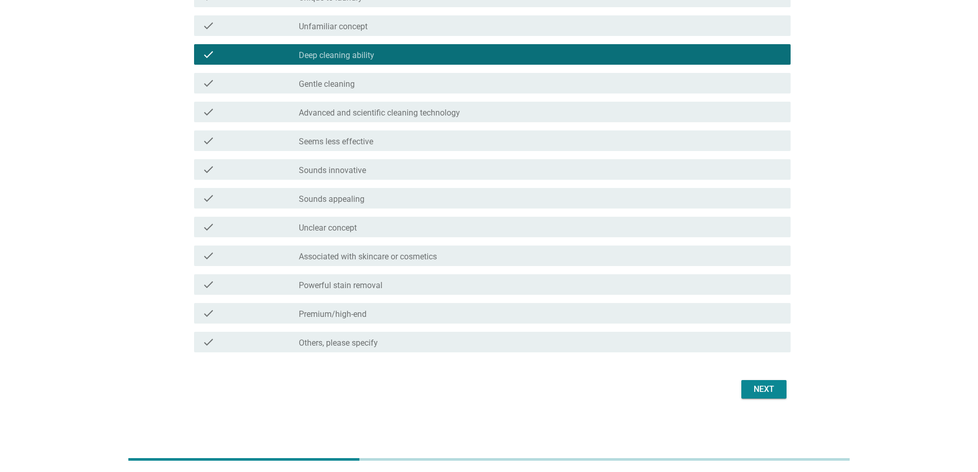
click at [769, 395] on div "Next" at bounding box center [763, 389] width 29 height 12
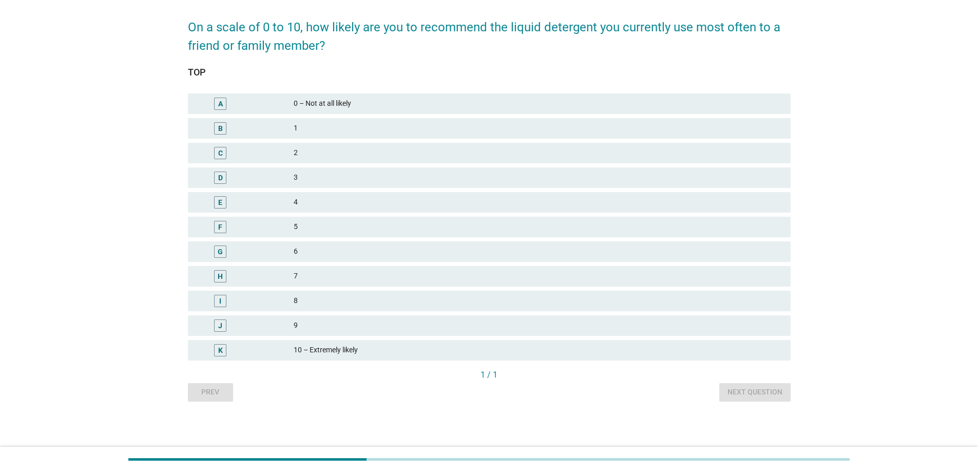
scroll to position [0, 0]
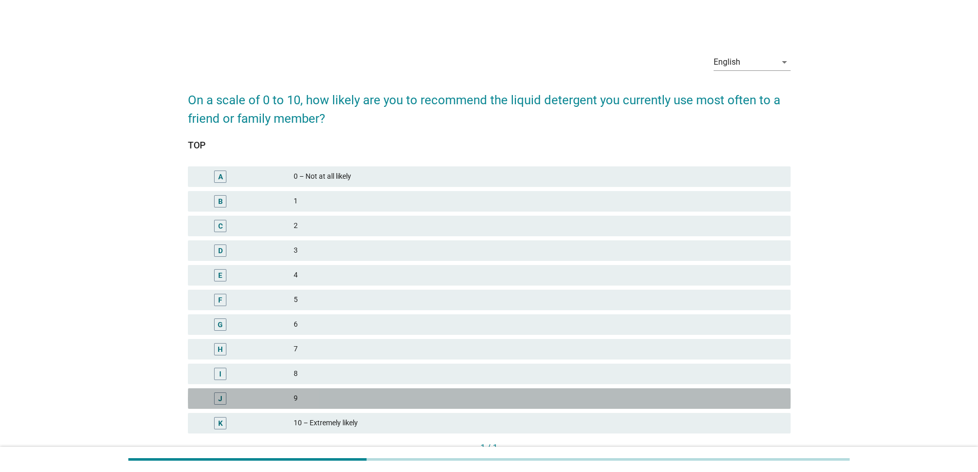
click at [319, 400] on div "9" at bounding box center [538, 398] width 489 height 12
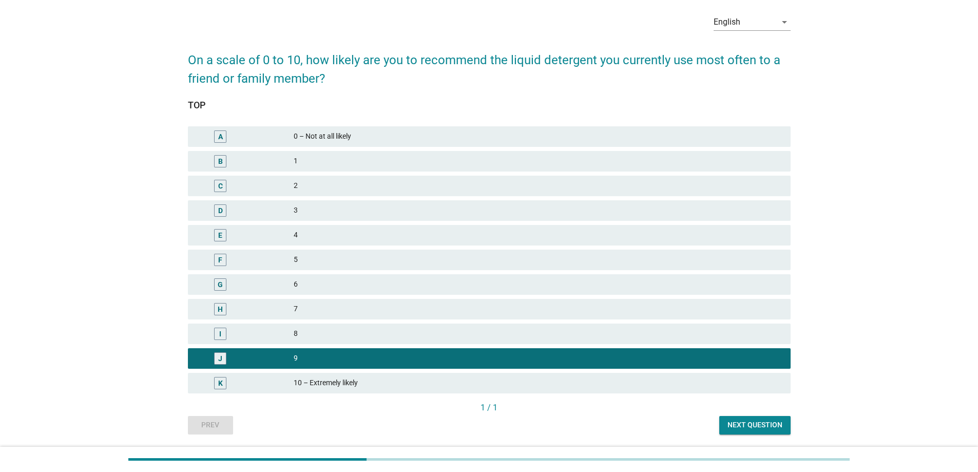
scroll to position [73, 0]
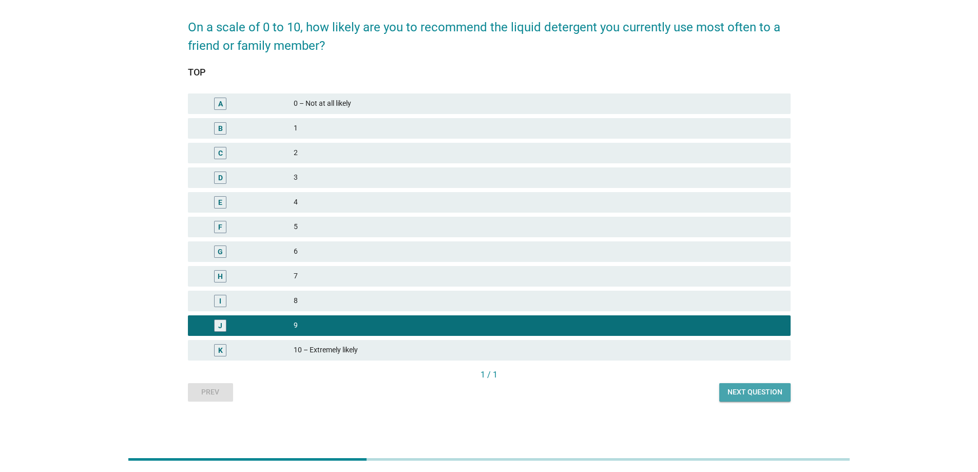
click at [745, 398] on button "Next question" at bounding box center [754, 392] width 71 height 18
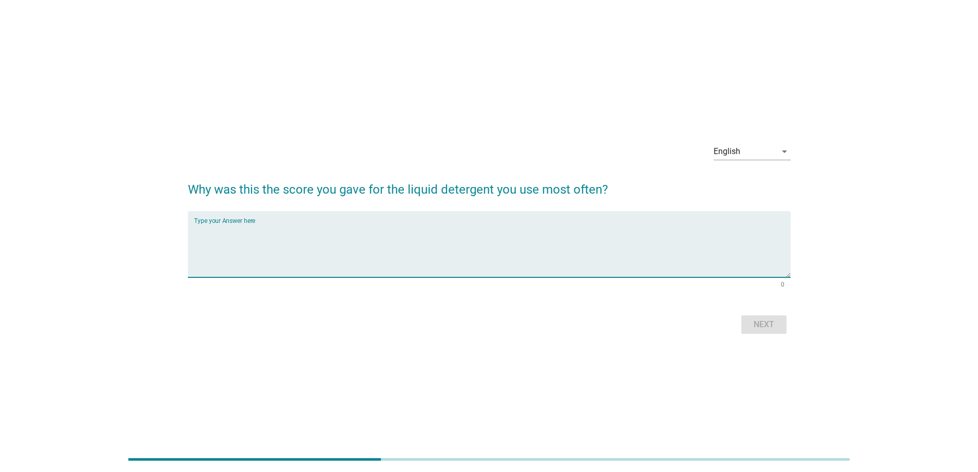
click at [374, 230] on textarea "Type your Answer here" at bounding box center [492, 250] width 596 height 54
type textarea "tried and tested"
click at [762, 321] on div "Next" at bounding box center [763, 324] width 29 height 12
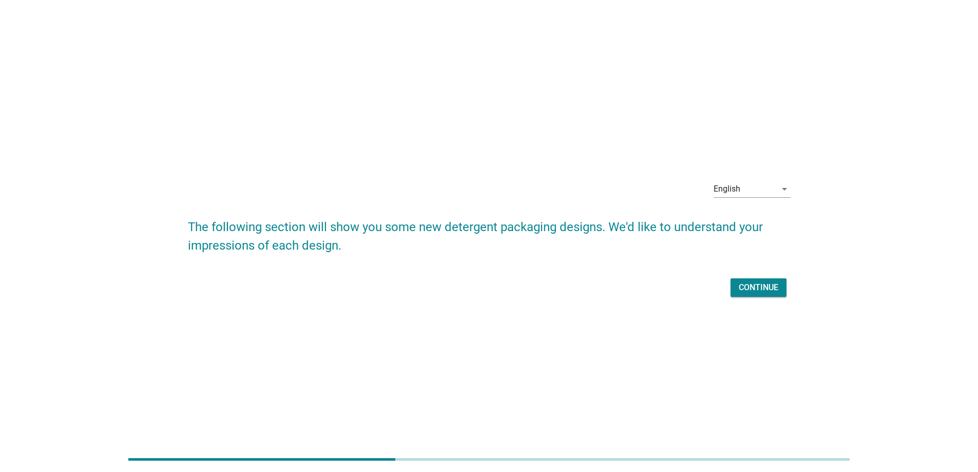
click at [759, 285] on div "Continue" at bounding box center [758, 287] width 40 height 12
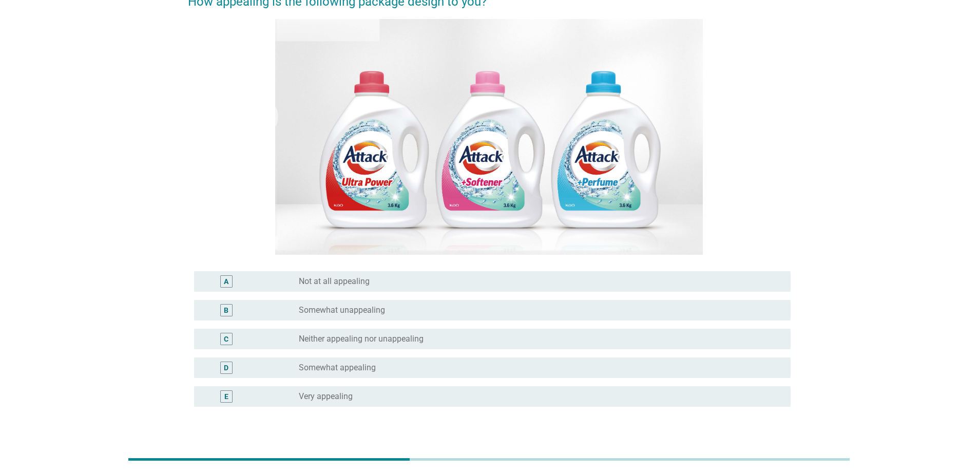
scroll to position [103, 0]
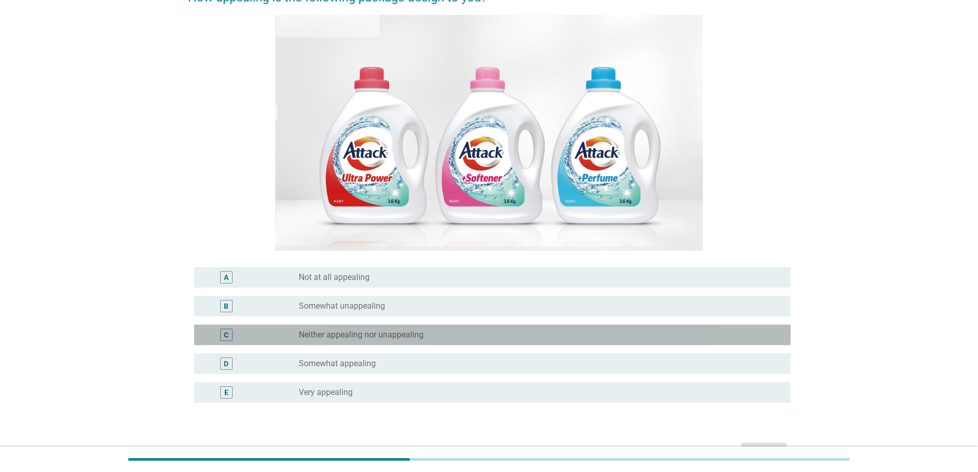
click at [399, 334] on label "Neither appealing nor unappealing" at bounding box center [361, 334] width 125 height 10
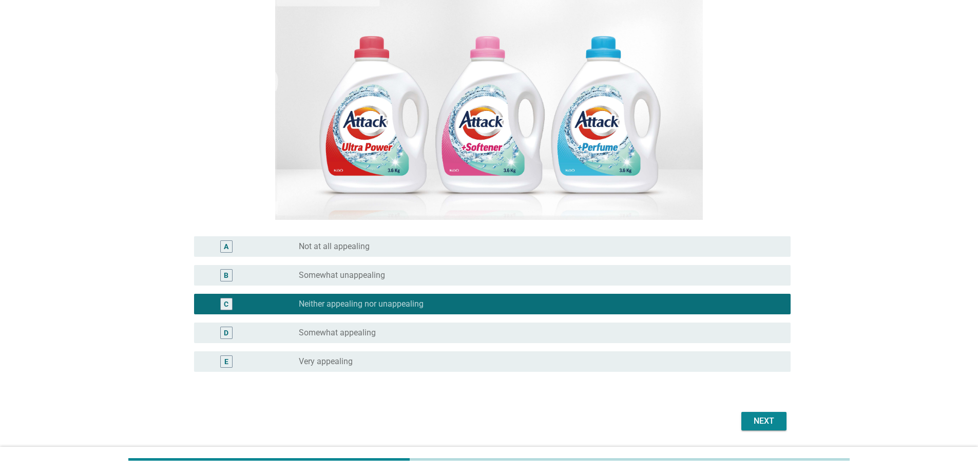
scroll to position [165, 0]
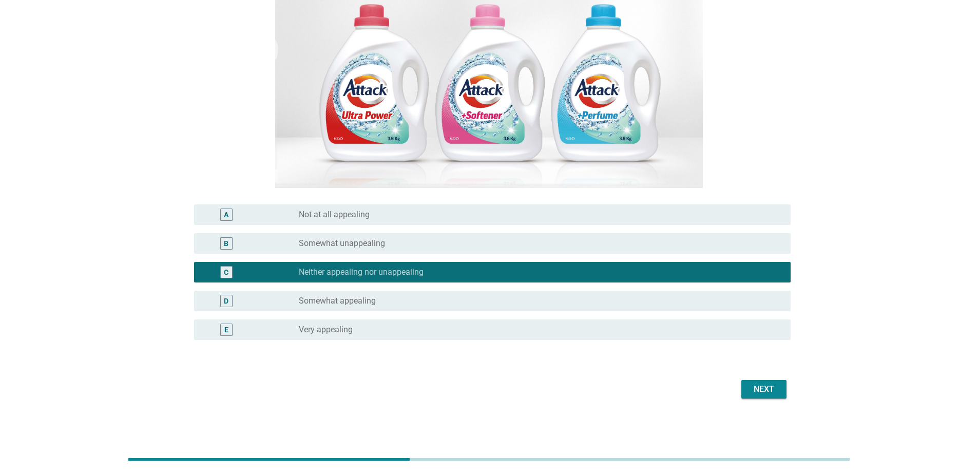
click at [752, 388] on div "Next" at bounding box center [763, 389] width 29 height 12
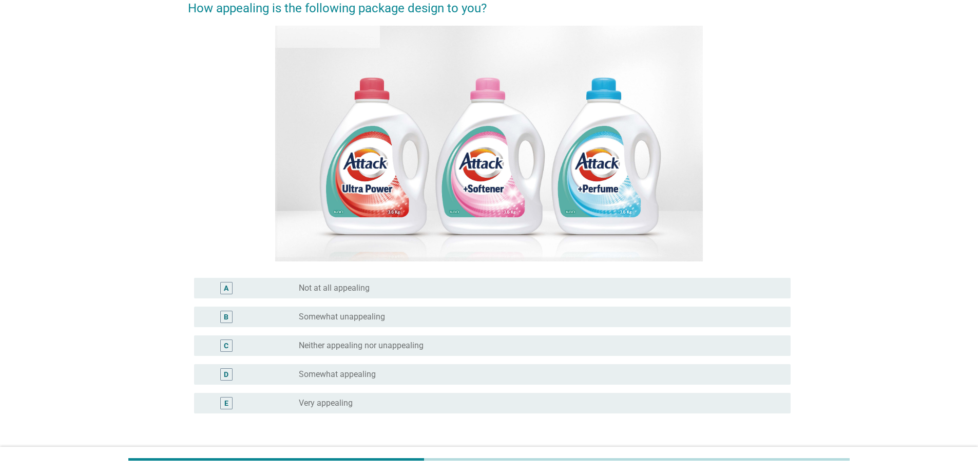
scroll to position [103, 0]
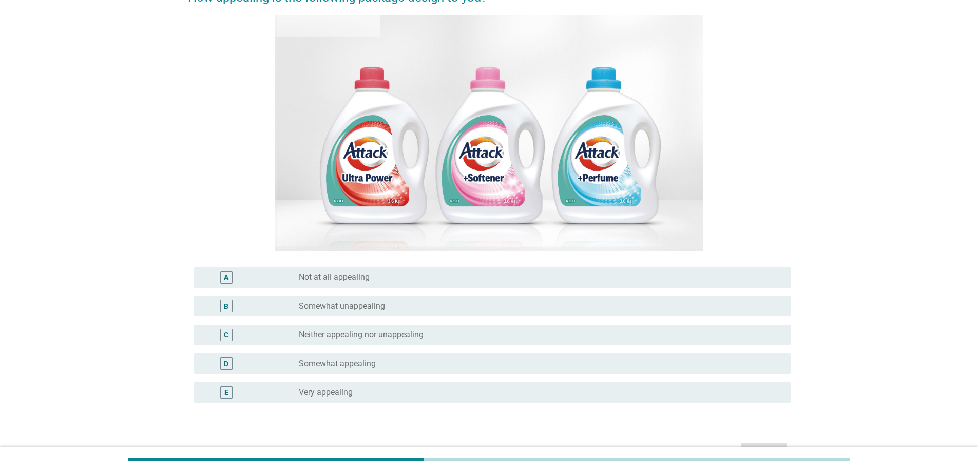
click at [378, 309] on label "Somewhat unappealing" at bounding box center [342, 306] width 86 height 10
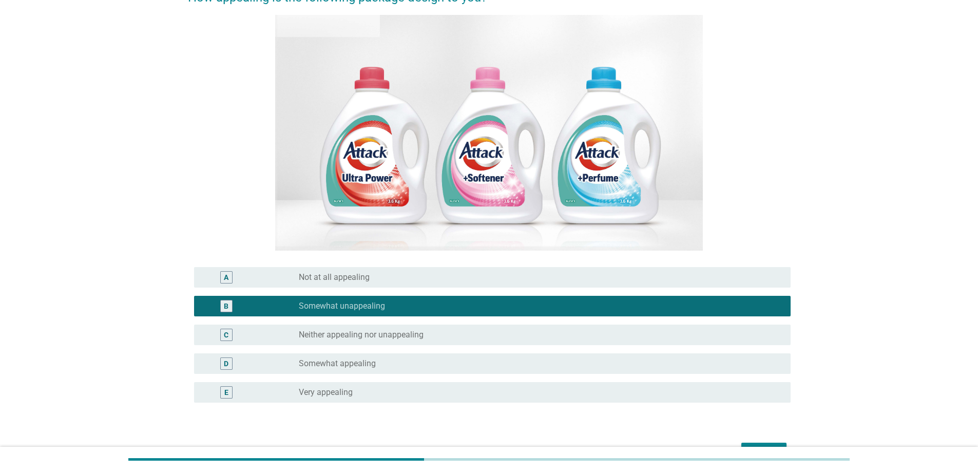
scroll to position [165, 0]
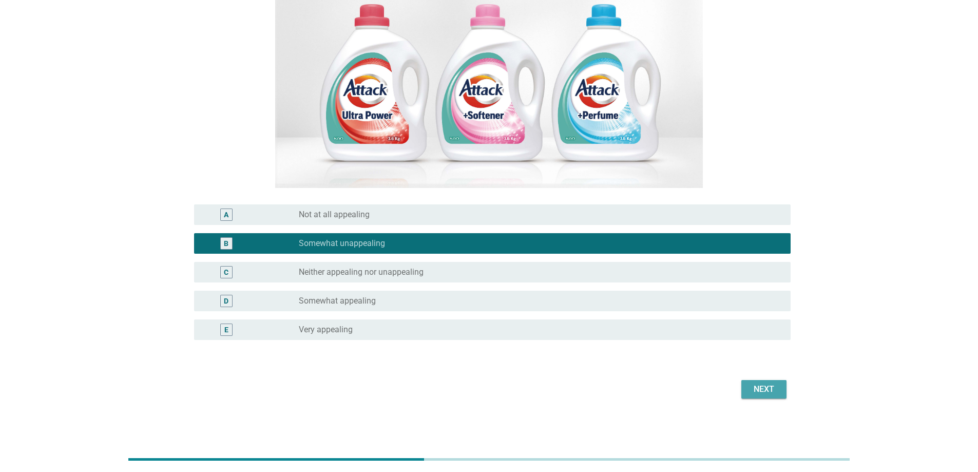
click at [763, 392] on div "Next" at bounding box center [763, 389] width 29 height 12
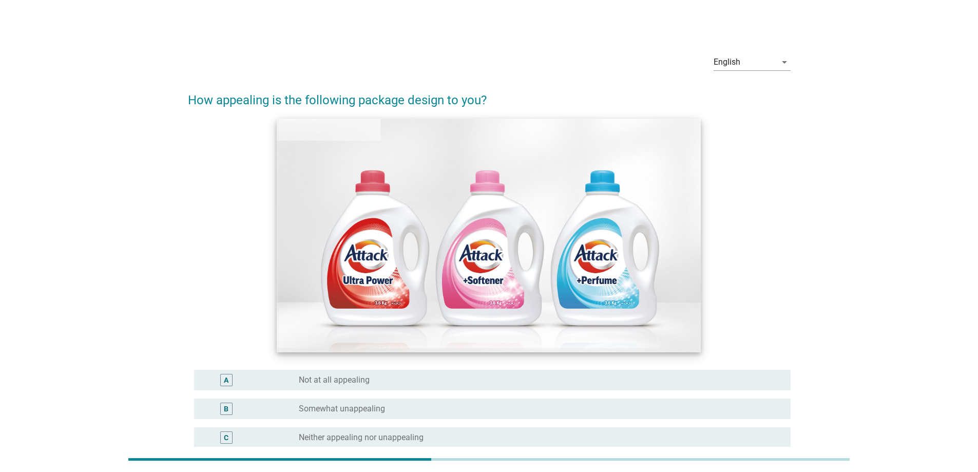
scroll to position [103, 0]
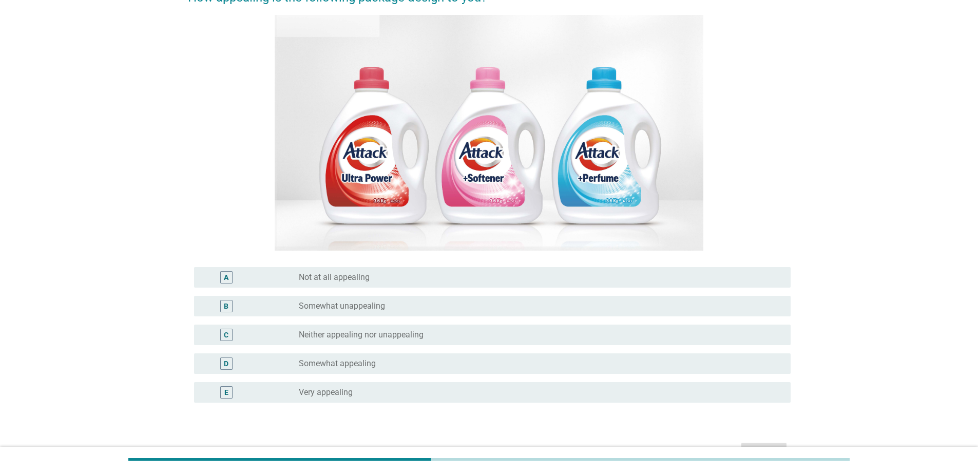
click at [343, 330] on label "Neither appealing nor unappealing" at bounding box center [361, 334] width 125 height 10
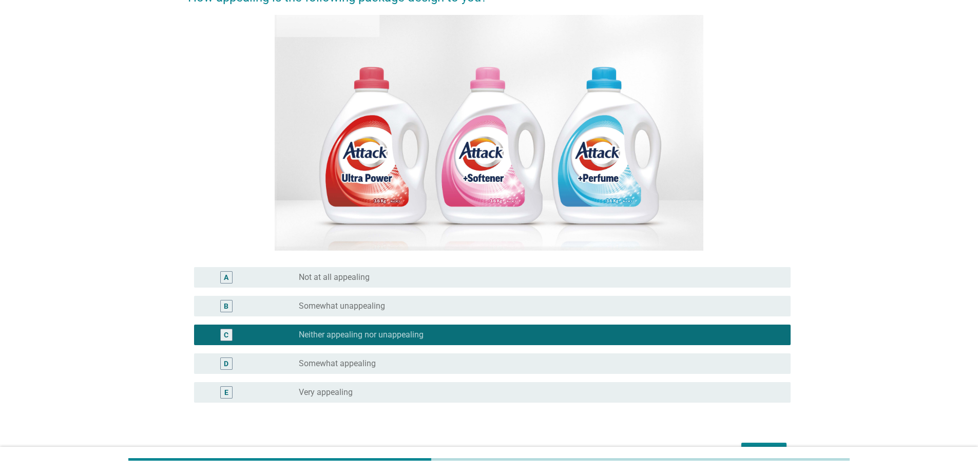
click at [510, 305] on div "radio_button_unchecked Somewhat unappealing" at bounding box center [536, 306] width 475 height 10
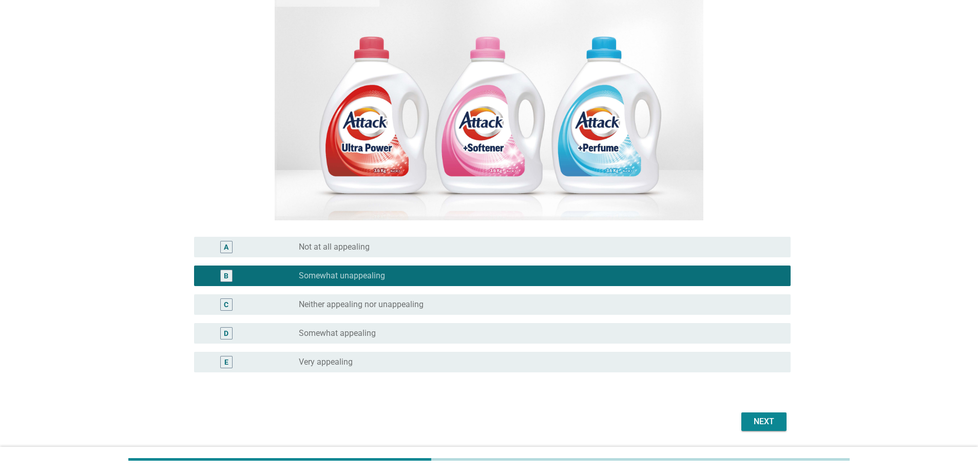
scroll to position [165, 0]
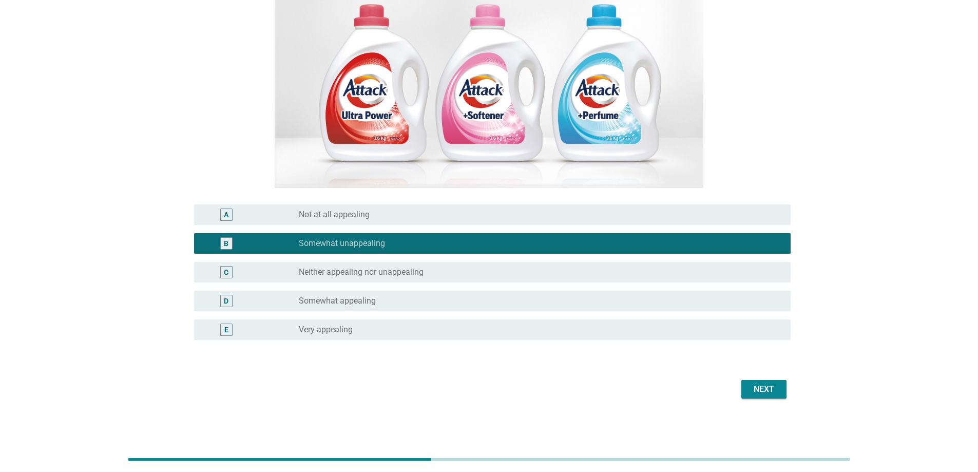
click at [765, 393] on div "Next" at bounding box center [763, 389] width 29 height 12
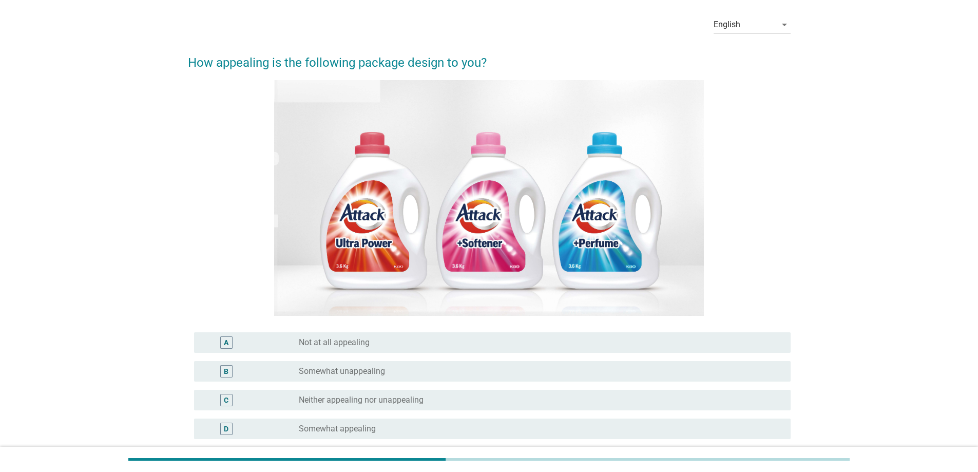
scroll to position [154, 0]
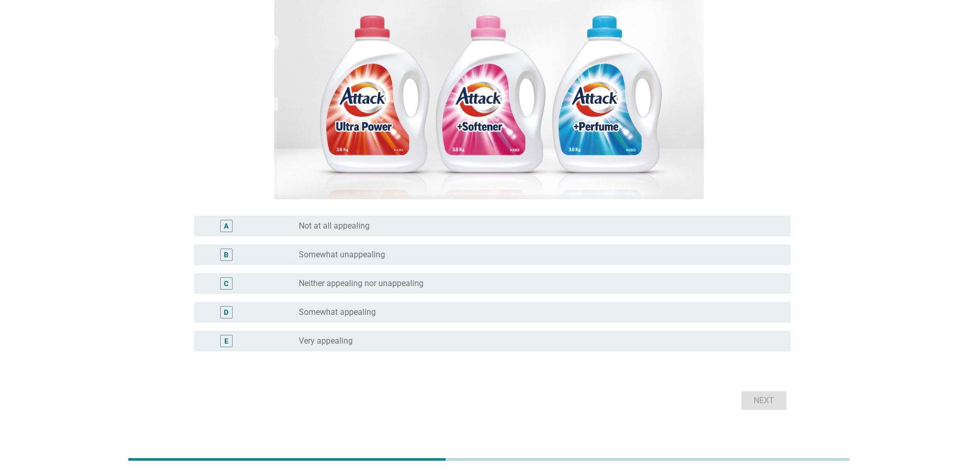
drag, startPoint x: 377, startPoint y: 308, endPoint x: 557, endPoint y: 307, distance: 180.1
click at [377, 307] on div "radio_button_unchecked Somewhat appealing" at bounding box center [536, 312] width 475 height 10
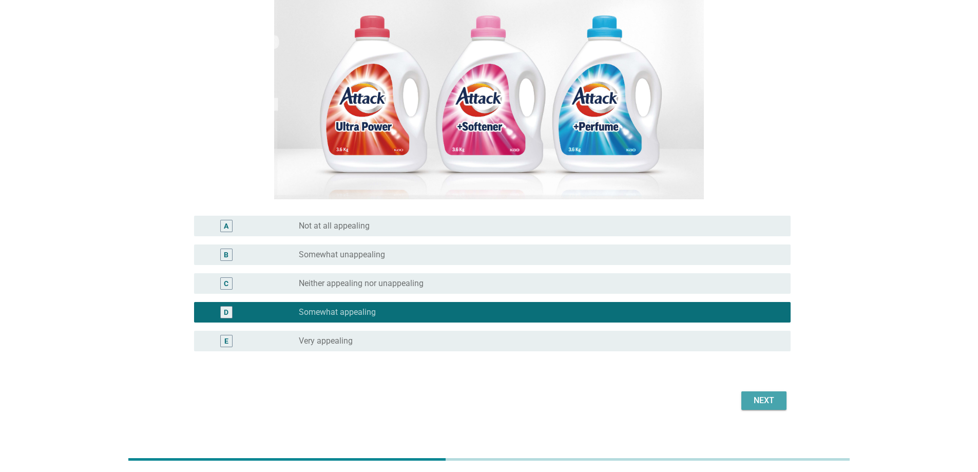
click at [768, 401] on div "Next" at bounding box center [763, 400] width 29 height 12
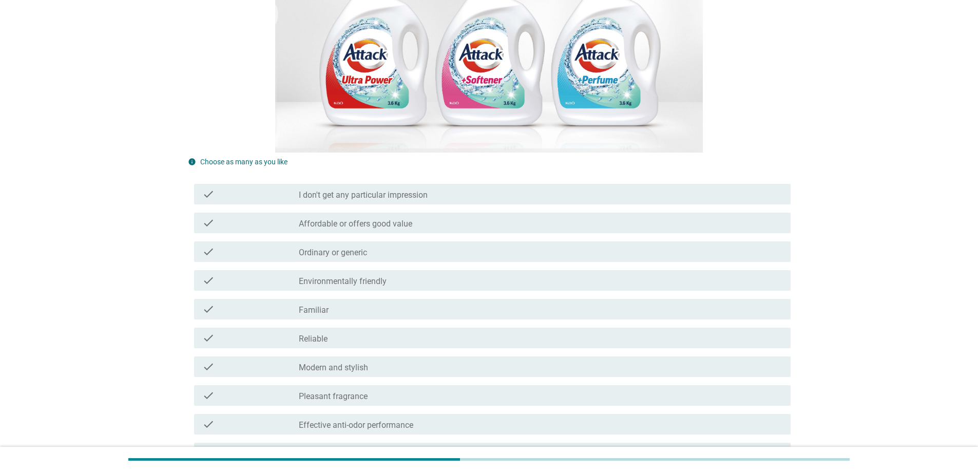
scroll to position [205, 0]
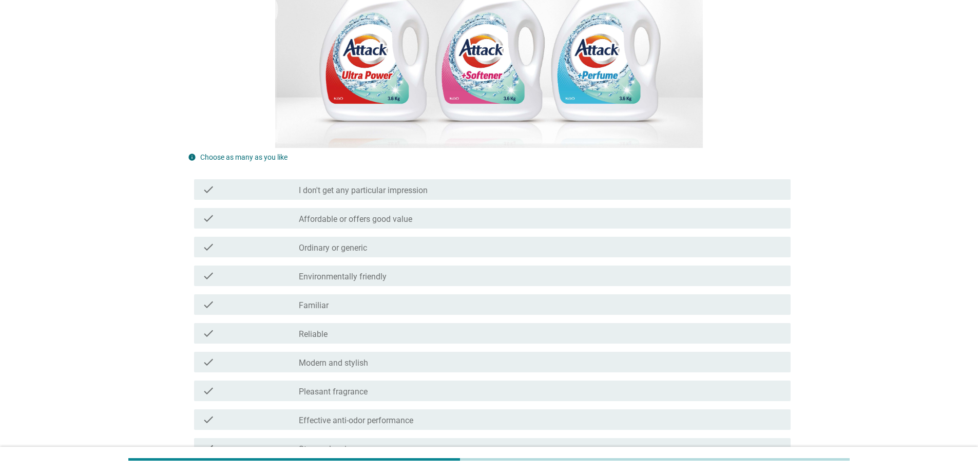
click at [436, 278] on div "check_box_outline_blank Environmentally friendly" at bounding box center [540, 275] width 483 height 12
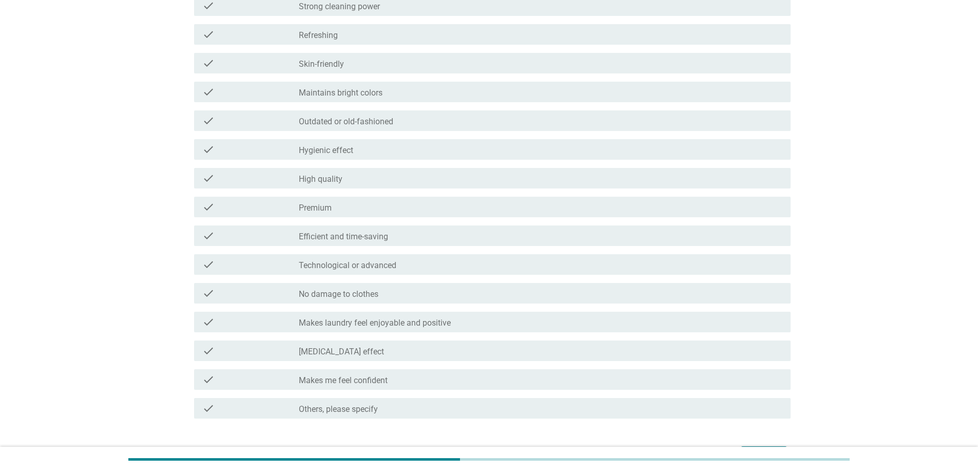
scroll to position [667, 0]
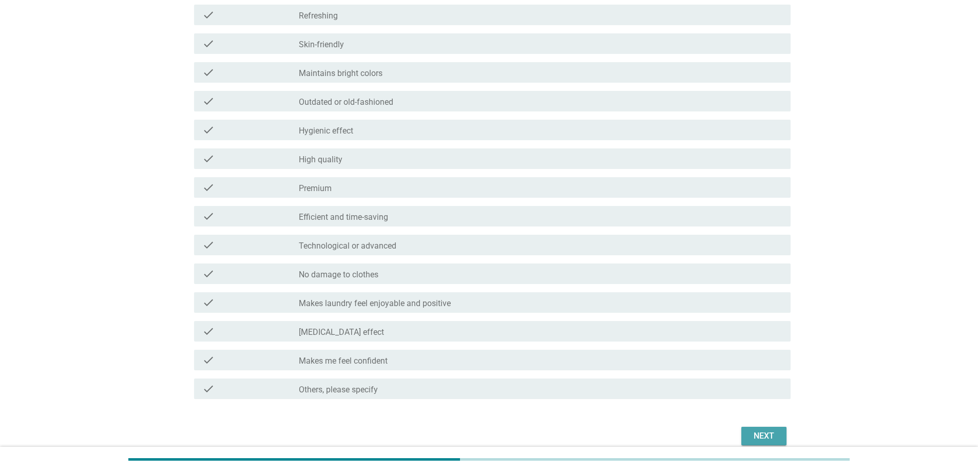
click at [757, 433] on div "Next" at bounding box center [763, 436] width 29 height 12
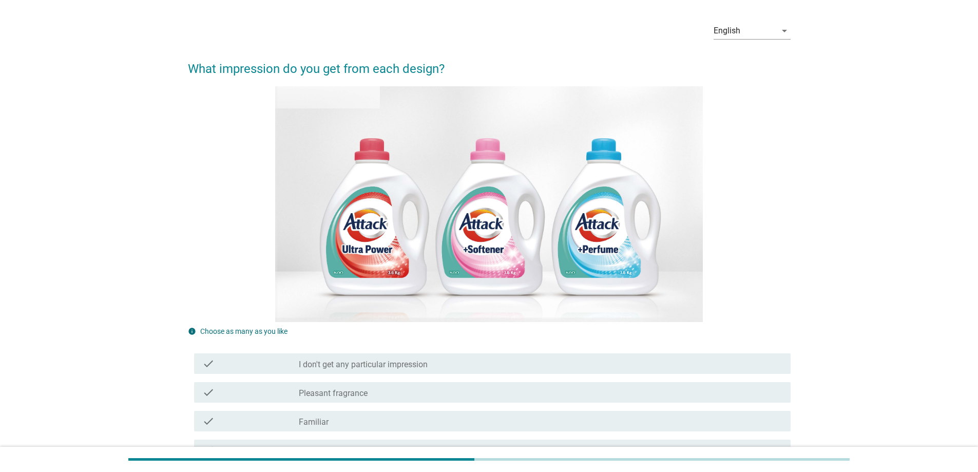
scroll to position [154, 0]
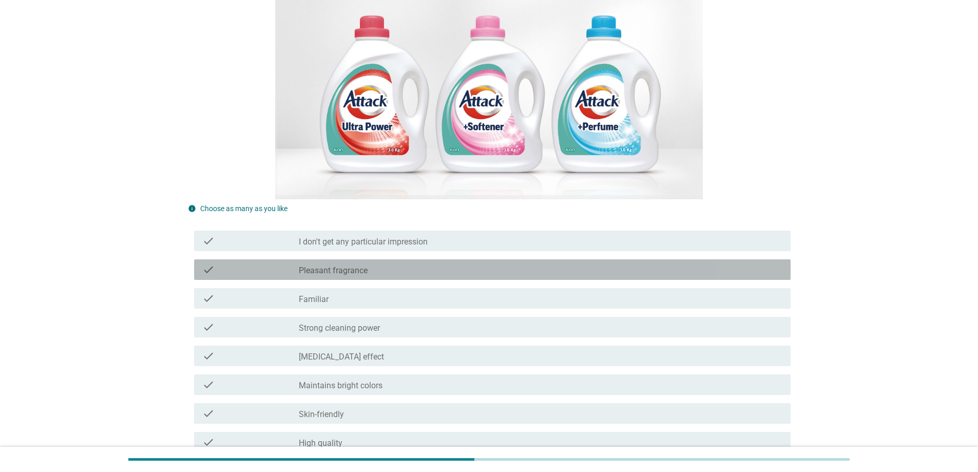
click at [676, 268] on div "check_box_outline_blank Pleasant fragrance" at bounding box center [540, 269] width 483 height 12
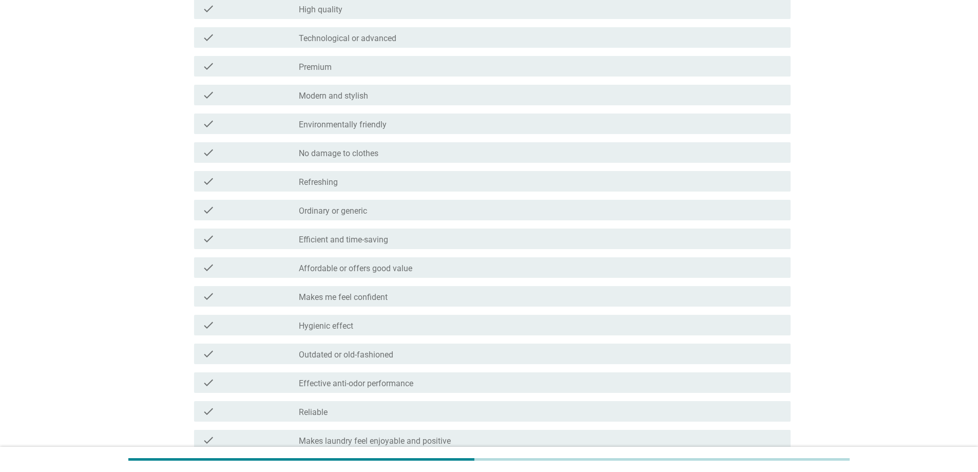
scroll to position [667, 0]
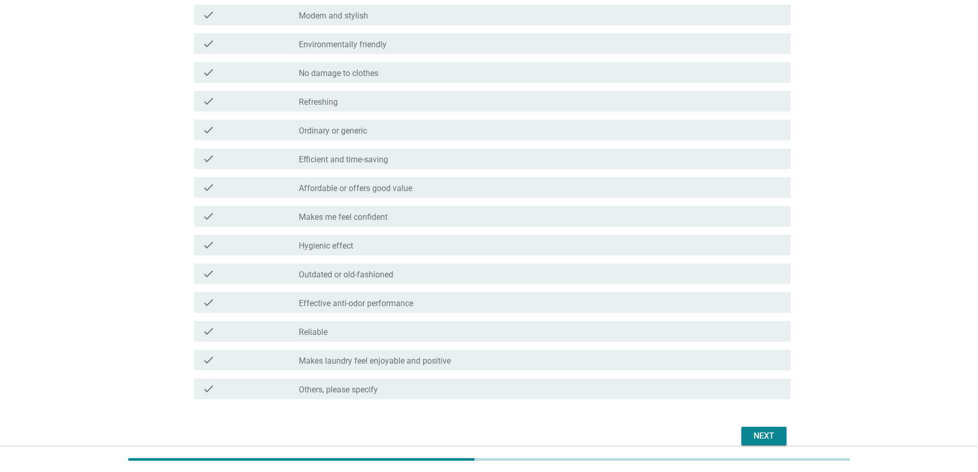
click at [760, 433] on div "Next" at bounding box center [763, 436] width 29 height 12
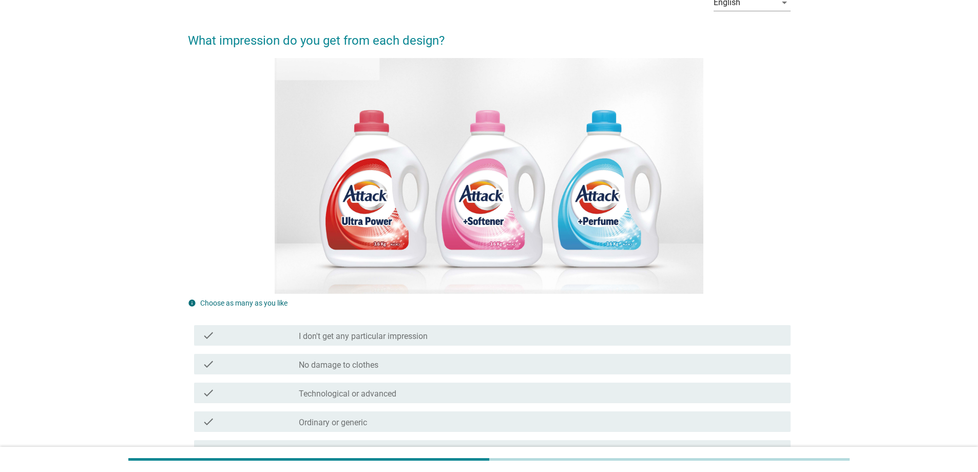
scroll to position [205, 0]
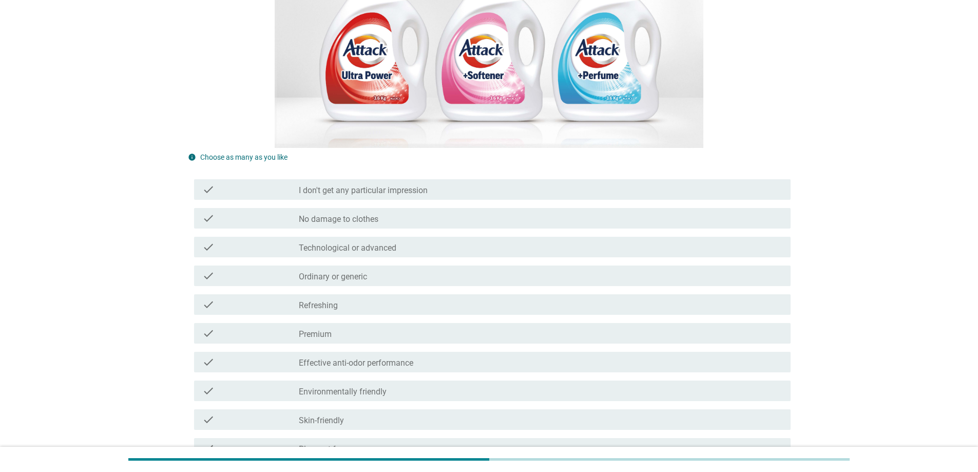
click at [370, 298] on div "check_box_outline_blank Refreshing" at bounding box center [540, 304] width 483 height 12
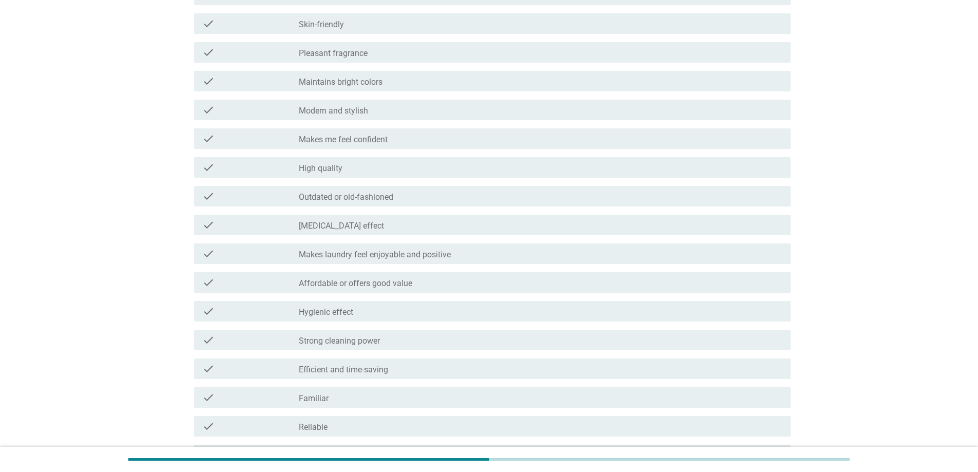
scroll to position [714, 0]
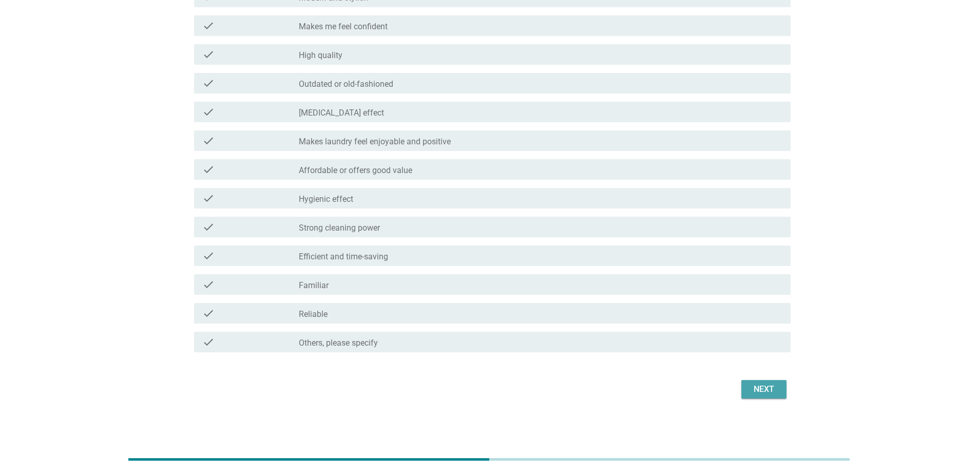
click at [761, 388] on div "Next" at bounding box center [763, 389] width 29 height 12
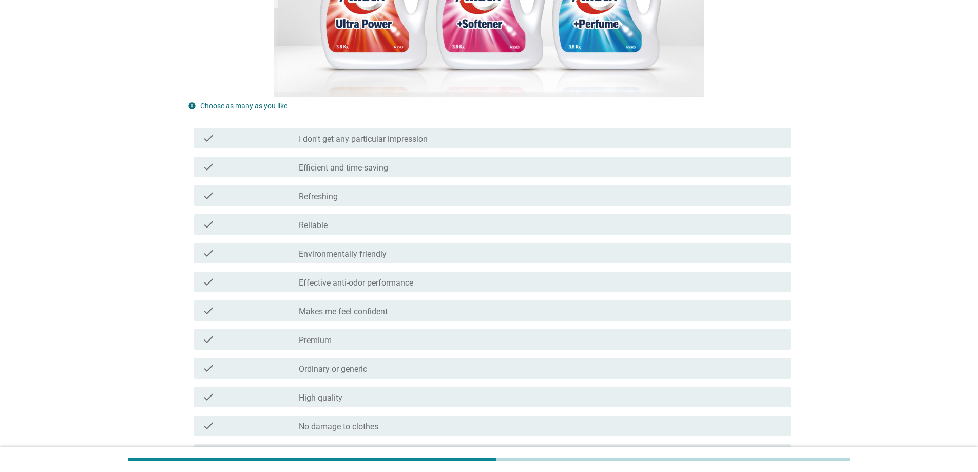
scroll to position [462, 0]
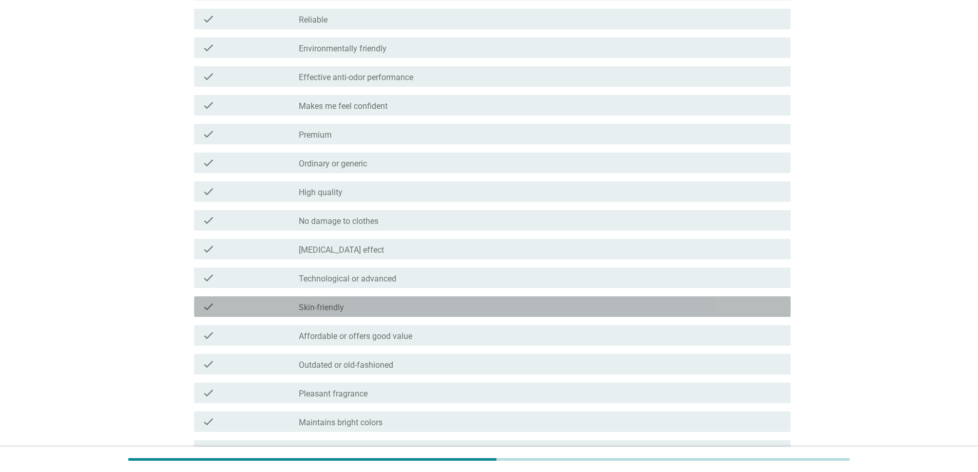
click at [395, 305] on div "check_box_outline_blank Skin-friendly" at bounding box center [540, 306] width 483 height 12
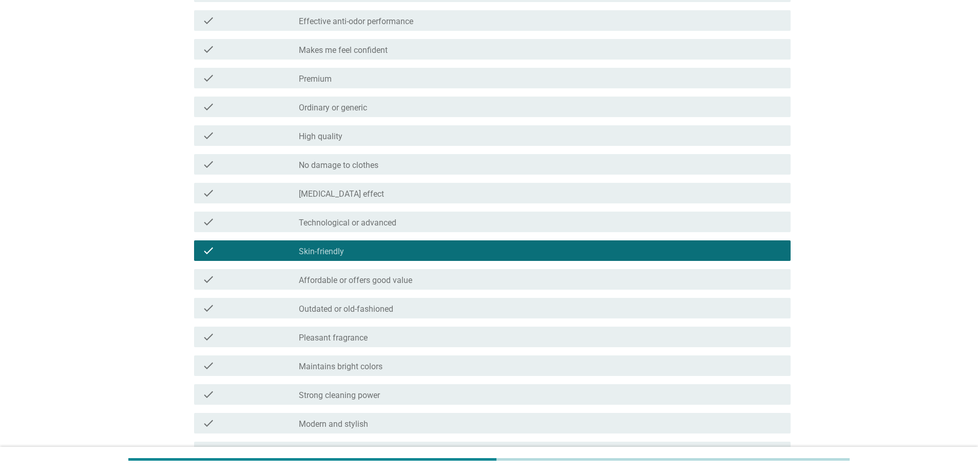
scroll to position [667, 0]
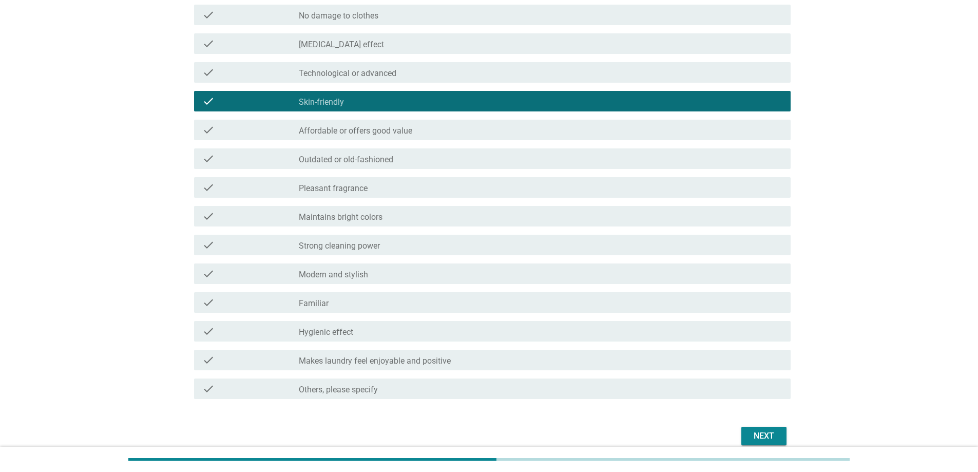
click at [753, 433] on div "Next" at bounding box center [763, 436] width 29 height 12
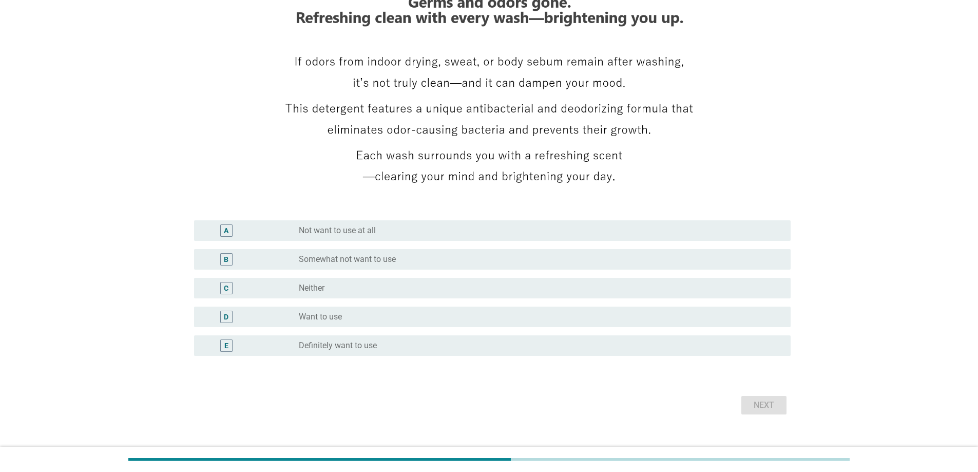
scroll to position [154, 0]
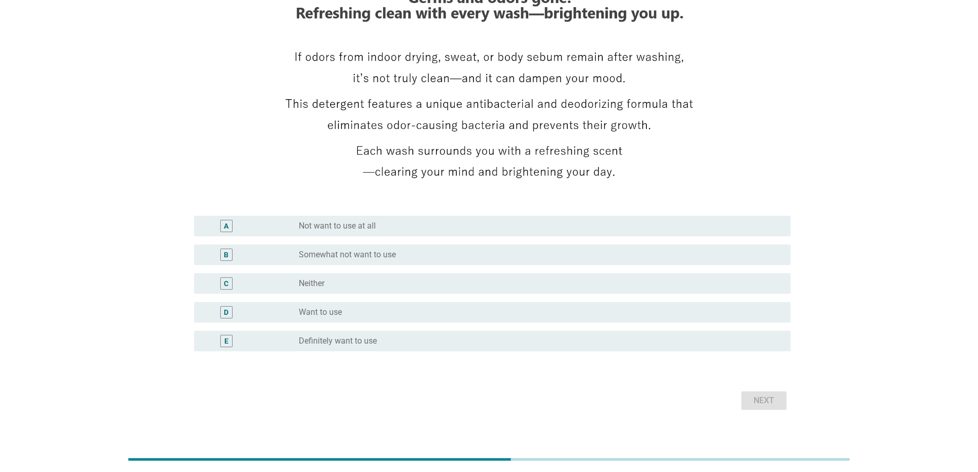
click at [368, 315] on div "radio_button_unchecked Want to use" at bounding box center [536, 312] width 475 height 10
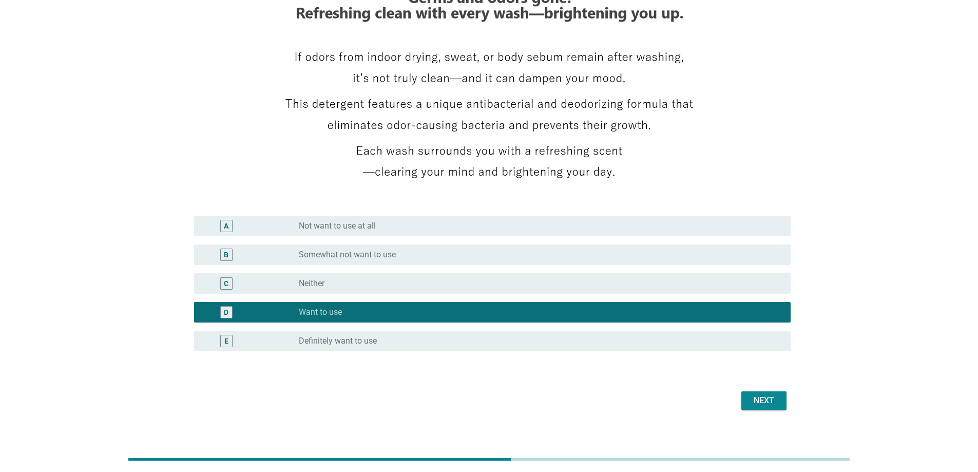
click at [373, 287] on div "radio_button_unchecked Neither" at bounding box center [536, 283] width 475 height 10
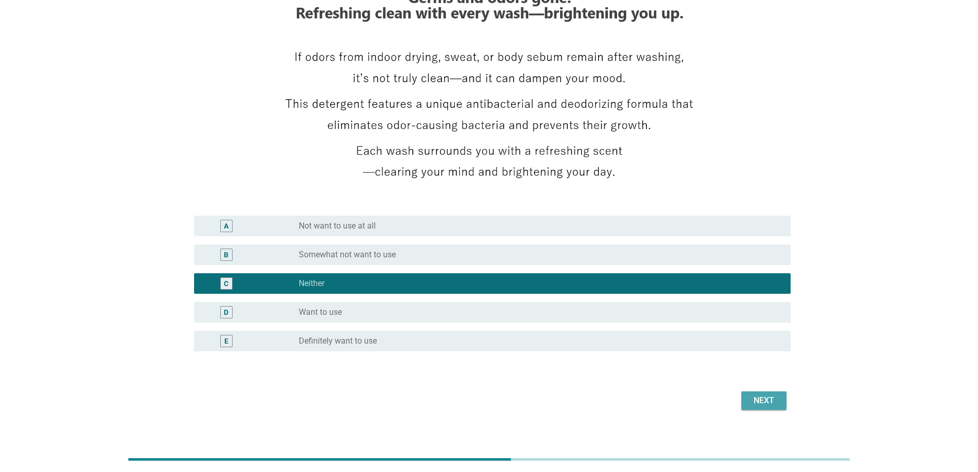
click at [756, 401] on div "Next" at bounding box center [763, 400] width 29 height 12
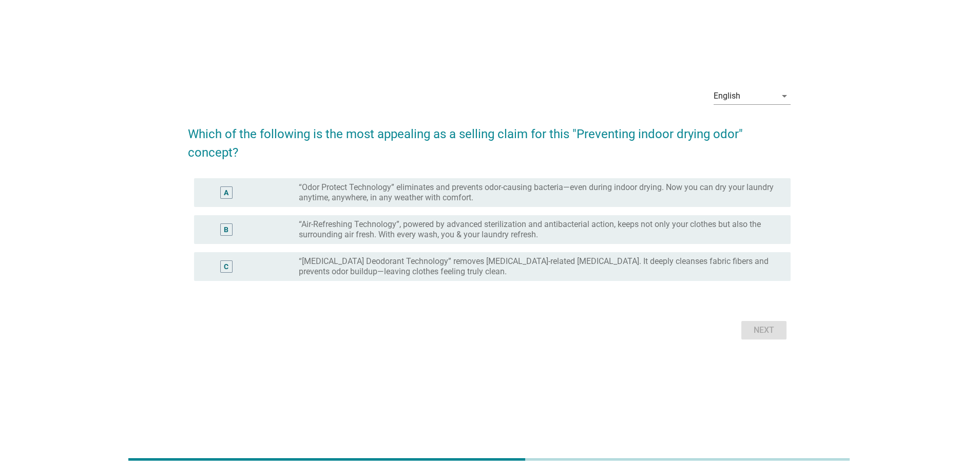
scroll to position [0, 0]
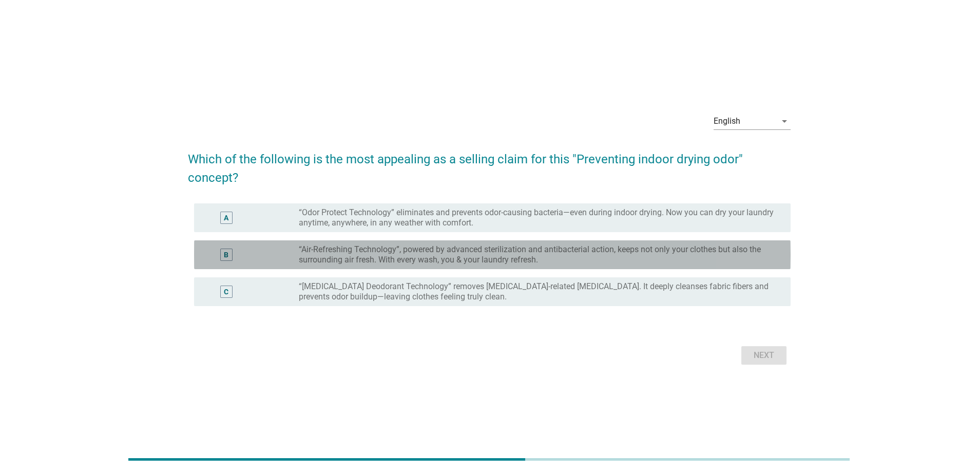
click at [521, 248] on label "“Air-Refreshing Technology”, powered by advanced sterilization and antibacteria…" at bounding box center [536, 254] width 475 height 21
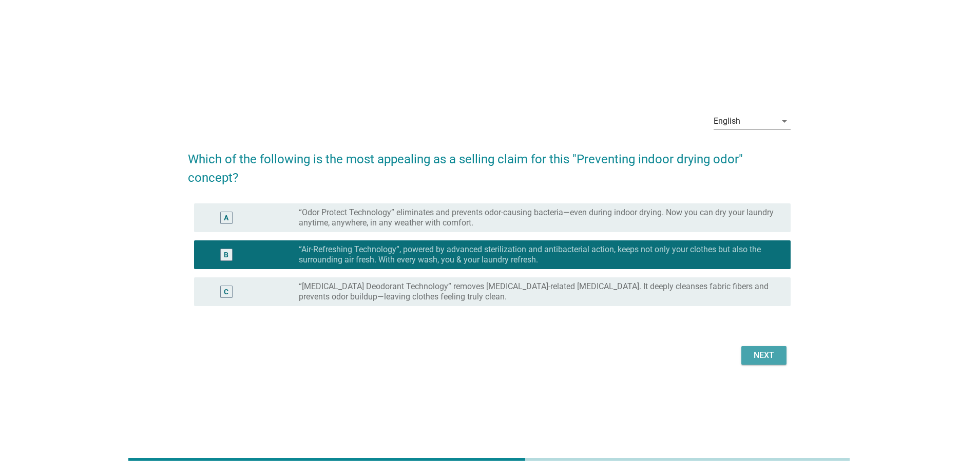
click at [754, 356] on div "Next" at bounding box center [763, 355] width 29 height 12
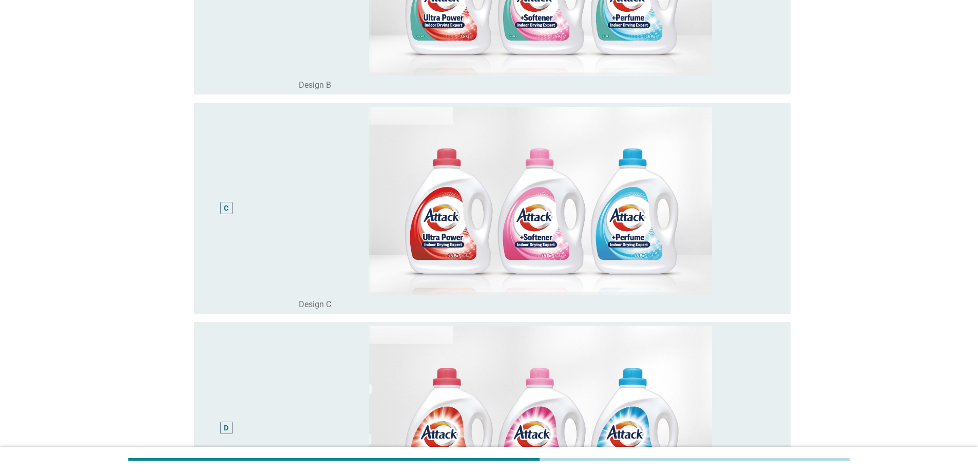
scroll to position [616, 0]
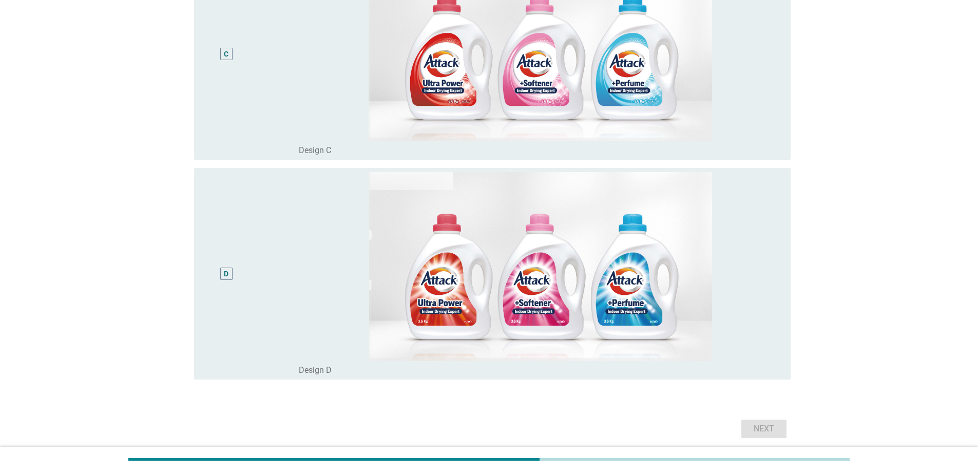
click at [231, 305] on div "D" at bounding box center [226, 273] width 48 height 203
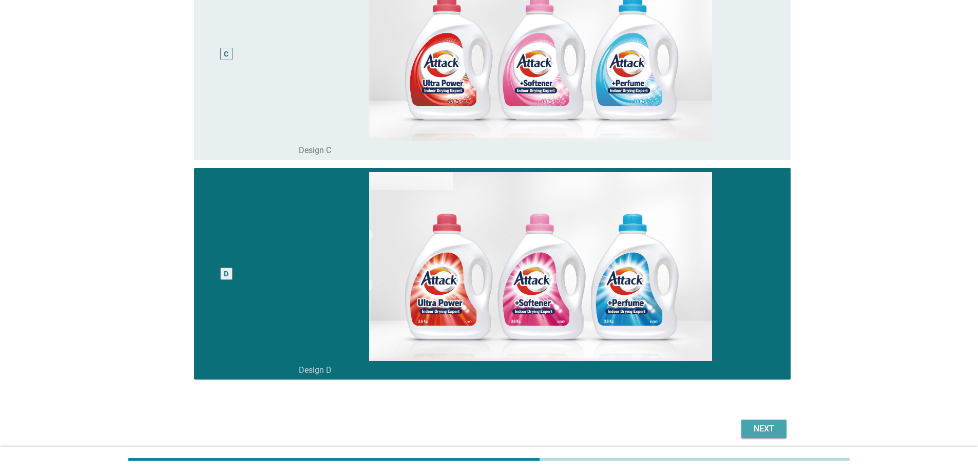
click at [769, 427] on div "Next" at bounding box center [763, 428] width 29 height 12
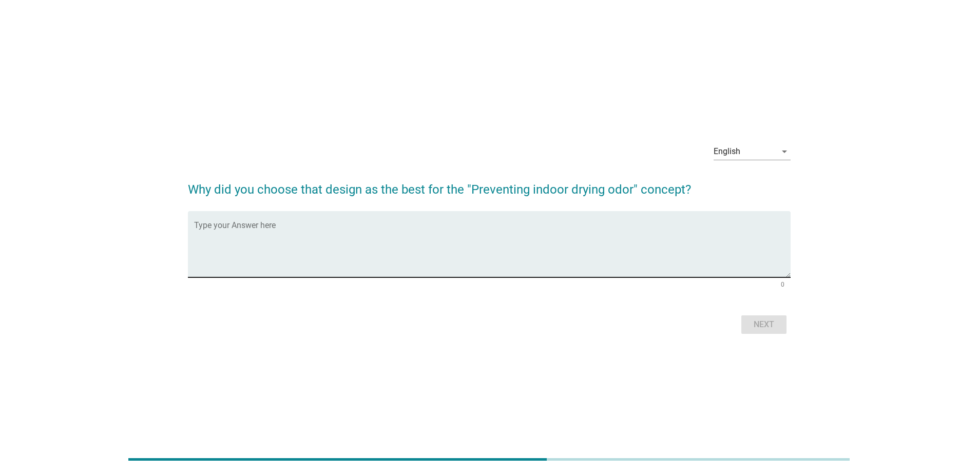
click at [485, 233] on textarea "Type your Answer here" at bounding box center [492, 250] width 596 height 54
type textarea "there is no such thing"
click at [763, 324] on div "Next" at bounding box center [763, 324] width 29 height 12
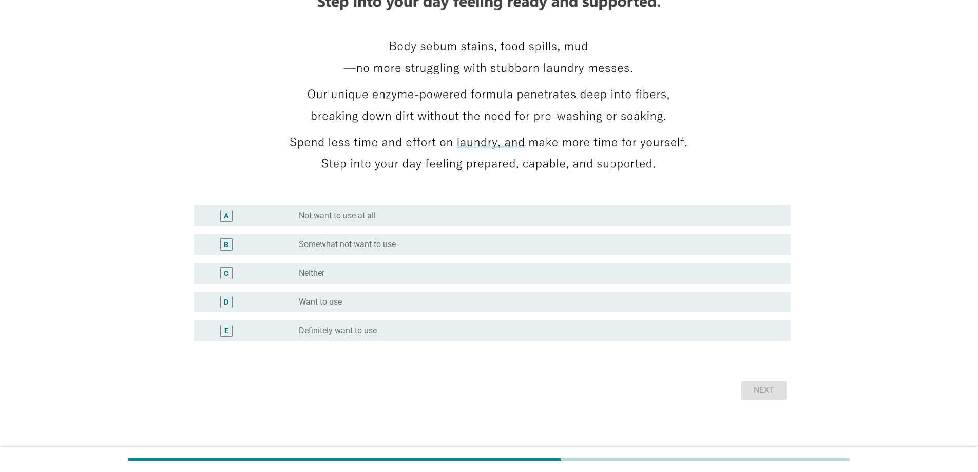
scroll to position [165, 0]
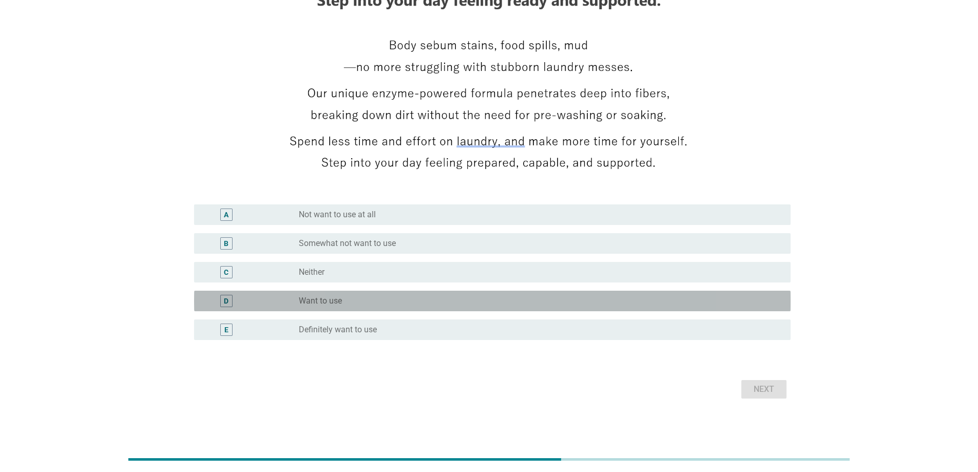
click at [389, 302] on div "radio_button_unchecked Want to use" at bounding box center [536, 301] width 475 height 10
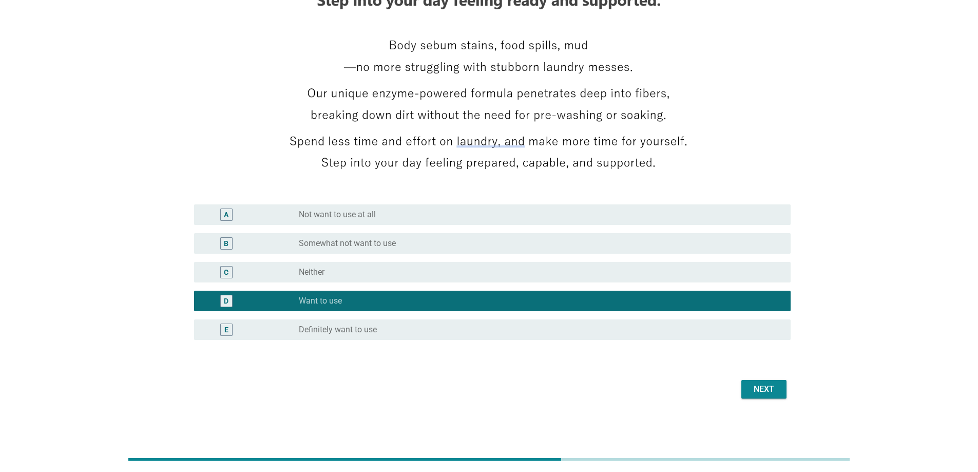
click at [769, 392] on div "Next" at bounding box center [763, 389] width 29 height 12
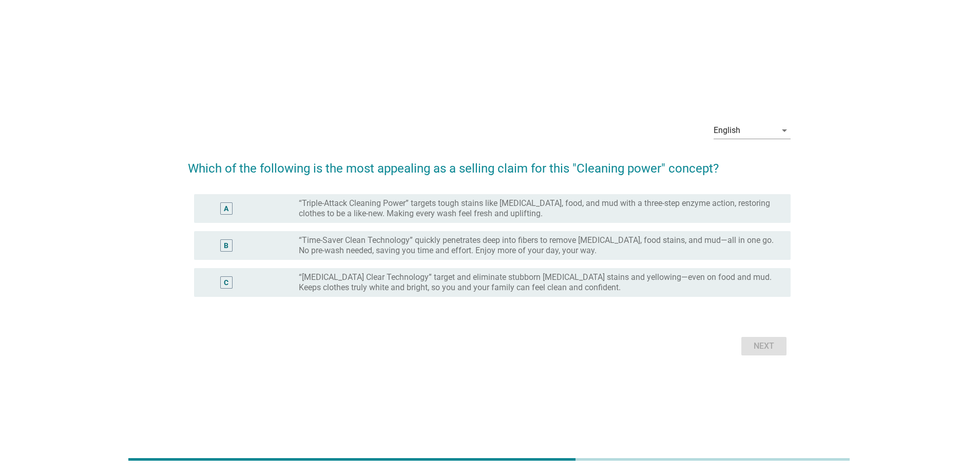
click at [426, 211] on label "“Triple-Attack Cleaning Power” targets tough stains like [MEDICAL_DATA], food, …" at bounding box center [536, 208] width 475 height 21
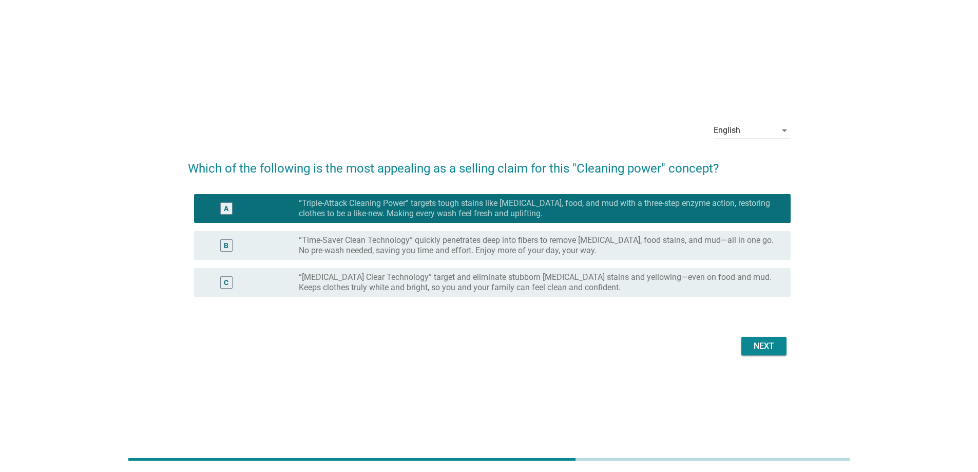
click at [764, 346] on div "Next" at bounding box center [763, 346] width 29 height 12
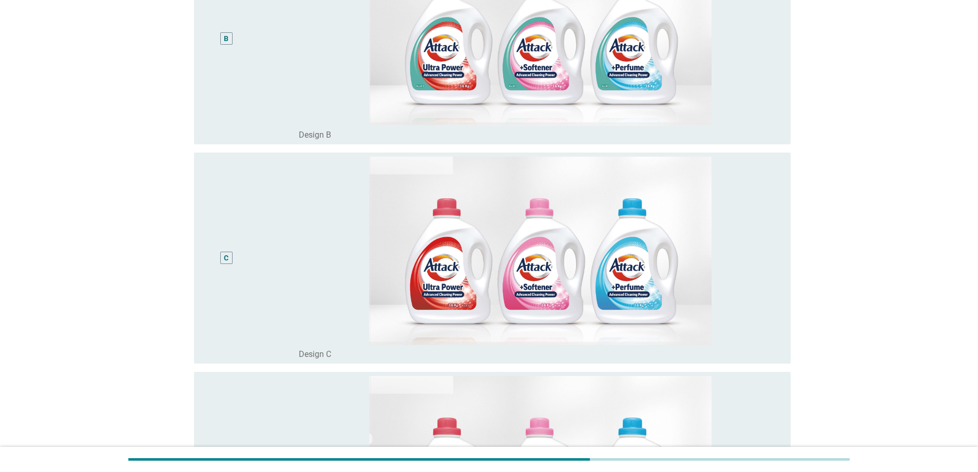
scroll to position [513, 0]
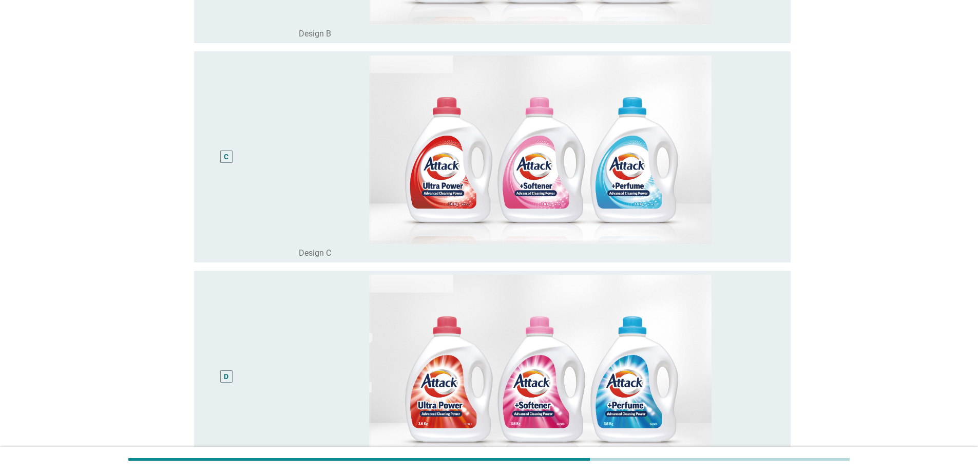
click at [223, 369] on div "D" at bounding box center [226, 376] width 48 height 203
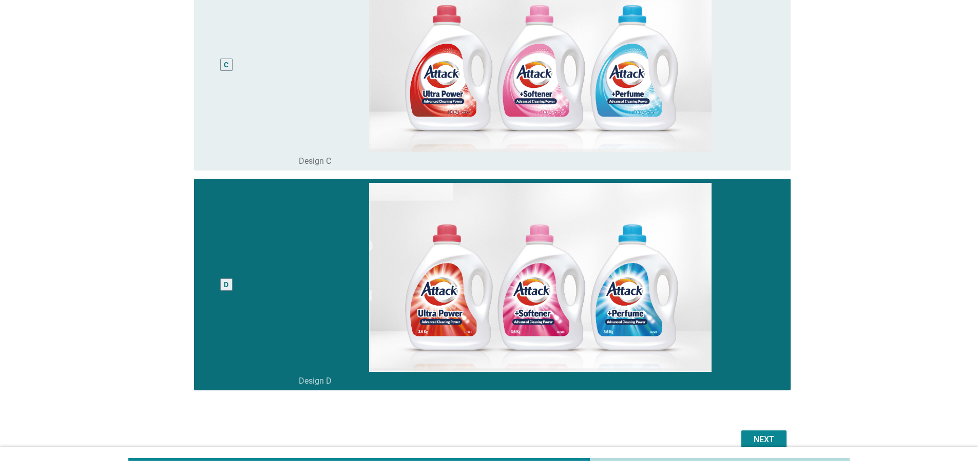
scroll to position [655, 0]
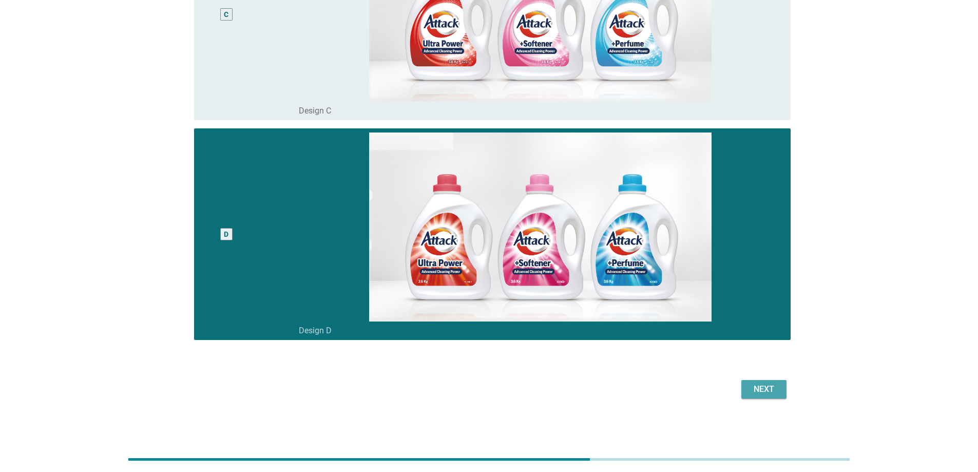
click at [752, 389] on div "Next" at bounding box center [763, 389] width 29 height 12
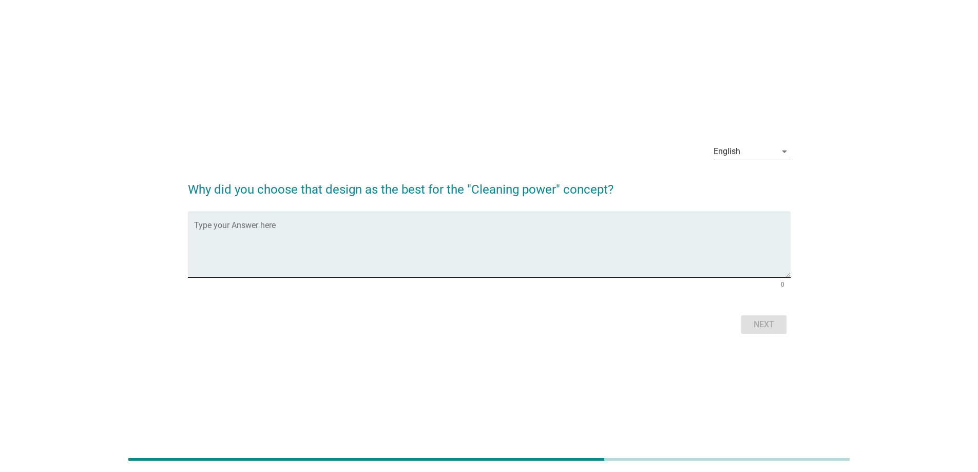
click at [368, 251] on textarea "Type your Answer here" at bounding box center [492, 250] width 596 height 54
type textarea "t"
paste textarea "there is no such thing"
type textarea "there is no such thing"
click at [760, 325] on div "Next" at bounding box center [763, 324] width 29 height 12
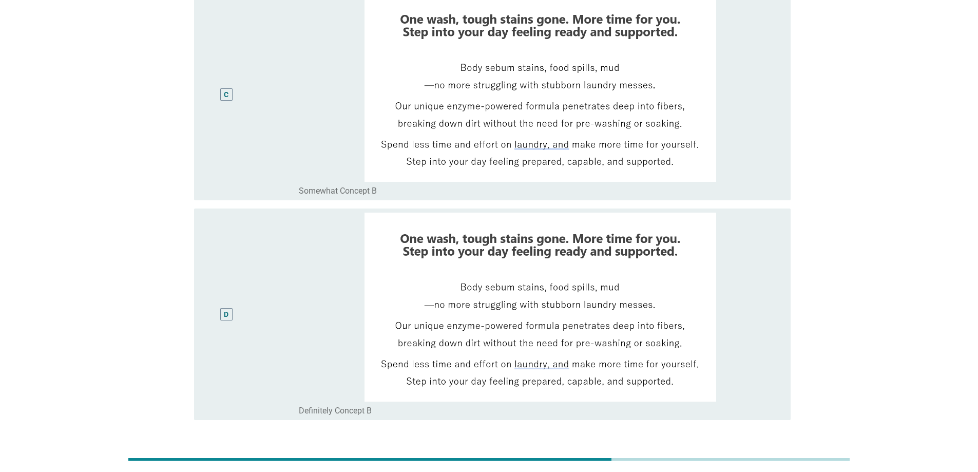
scroll to position [553, 0]
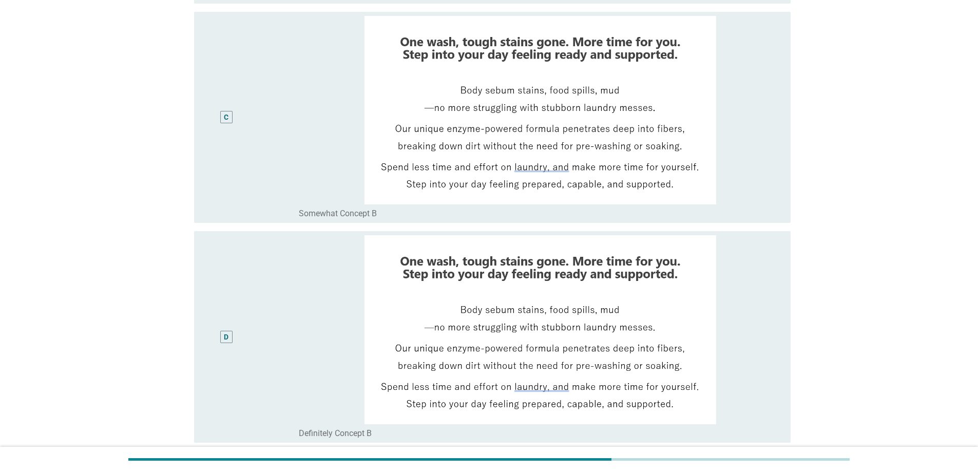
click at [253, 296] on div "D" at bounding box center [250, 336] width 96 height 203
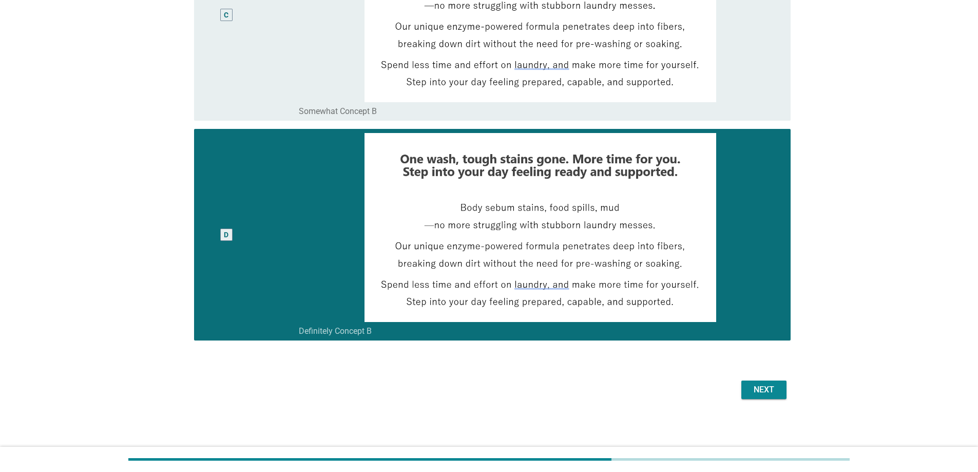
scroll to position [655, 0]
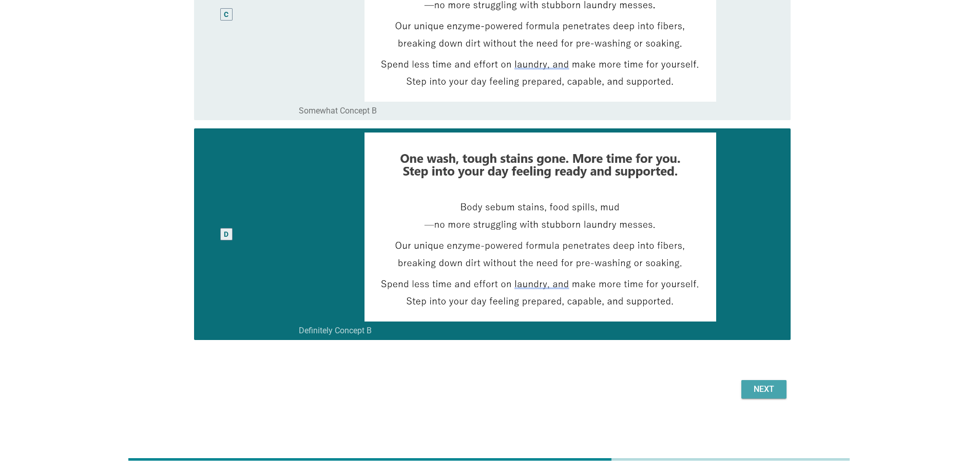
click at [775, 395] on div "Next" at bounding box center [763, 389] width 29 height 12
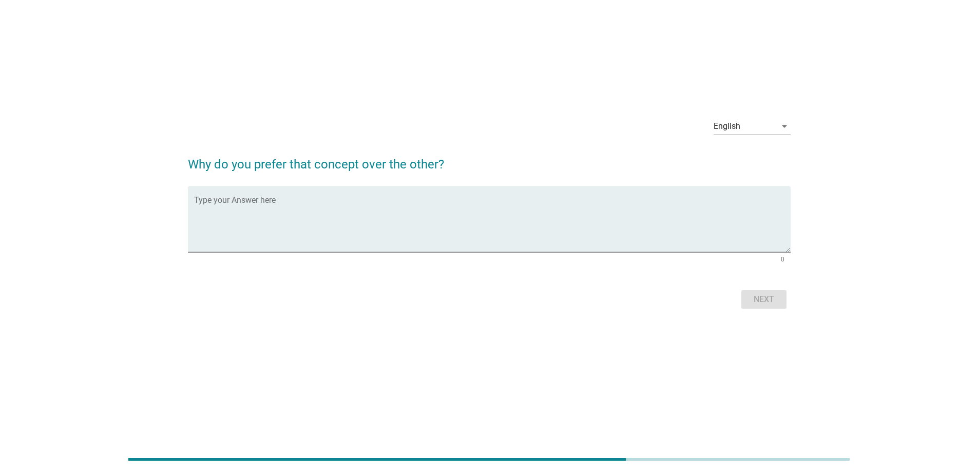
scroll to position [0, 0]
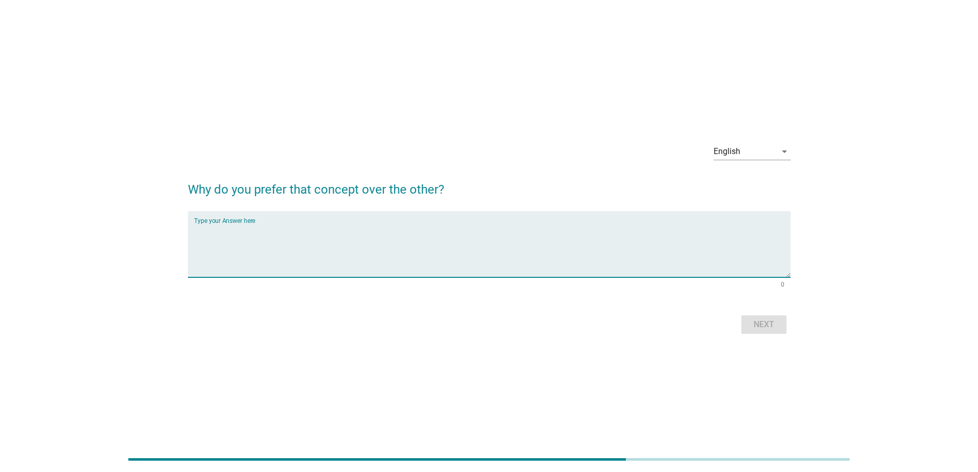
click at [394, 261] on textarea "Type your Answer here" at bounding box center [492, 250] width 596 height 54
paste textarea "there is no such thing"
type textarea "there is no such thing"
click at [763, 321] on div "Next" at bounding box center [763, 324] width 29 height 12
click at [486, 256] on textarea "Type your Answer here" at bounding box center [492, 250] width 596 height 54
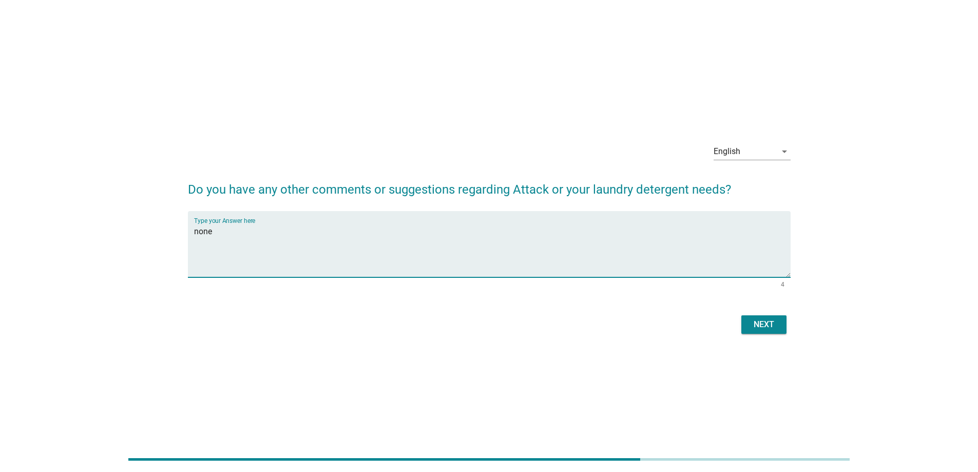
type textarea "none"
click at [770, 324] on div "Next" at bounding box center [763, 324] width 29 height 12
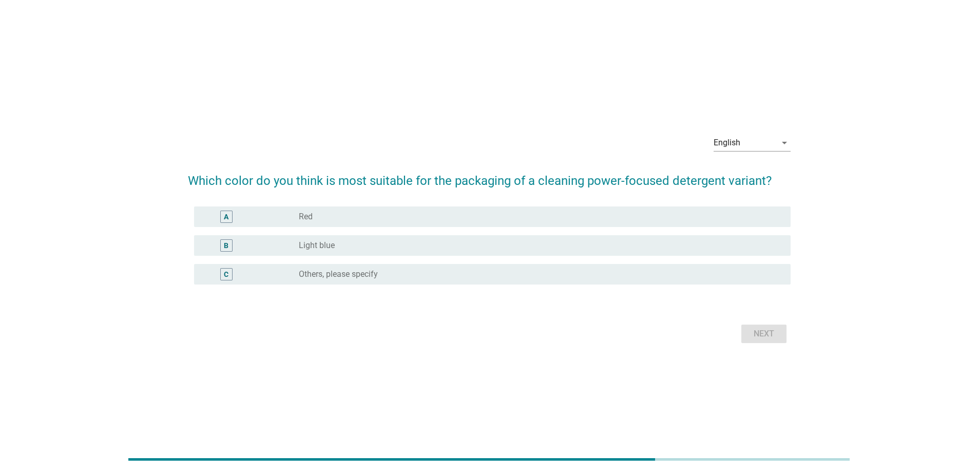
click at [432, 212] on div "radio_button_unchecked Red" at bounding box center [536, 216] width 475 height 10
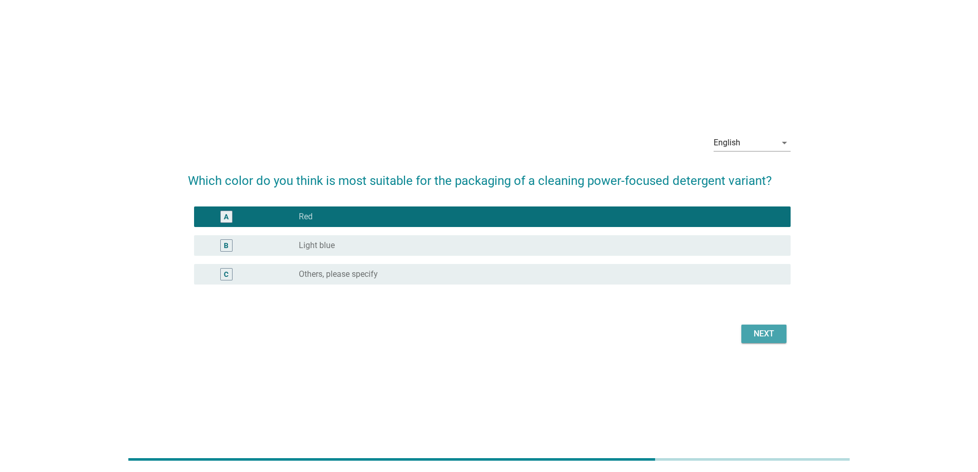
click at [763, 328] on div "Next" at bounding box center [763, 333] width 29 height 12
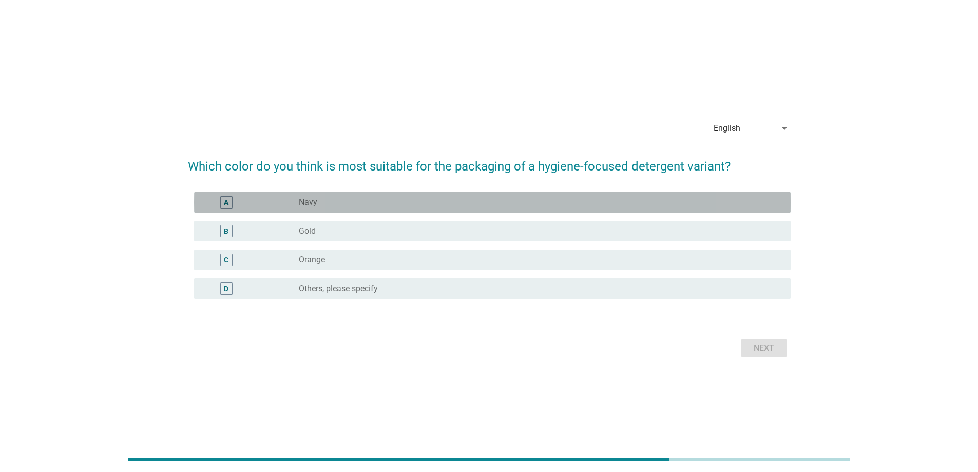
click at [342, 201] on div "radio_button_unchecked Navy" at bounding box center [536, 202] width 475 height 10
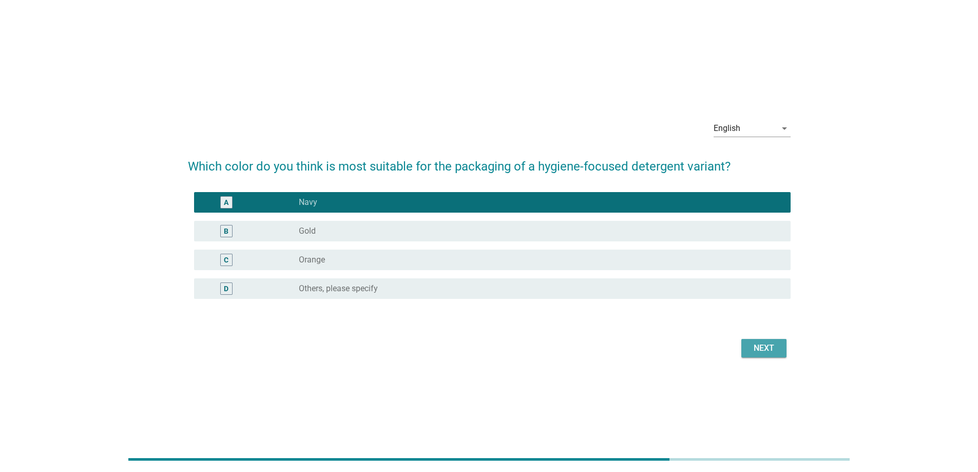
click at [767, 349] on div "Next" at bounding box center [763, 348] width 29 height 12
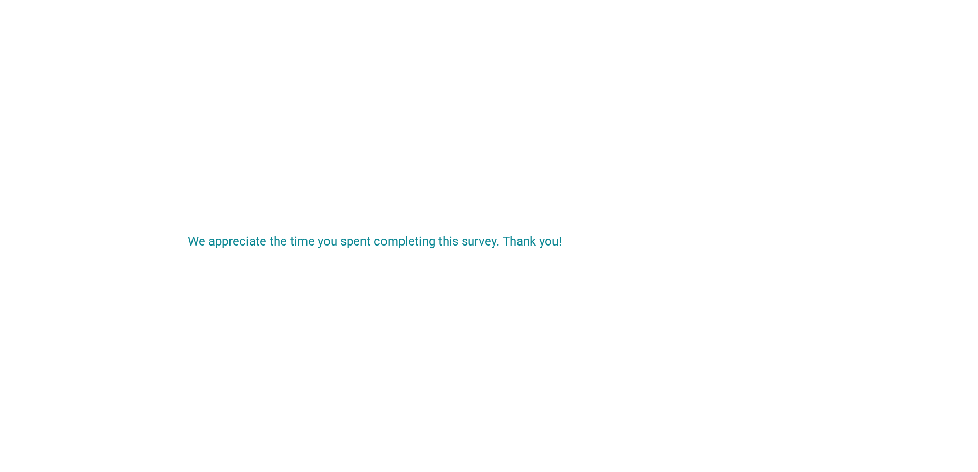
click at [646, 341] on div "We appreciate the time you spent completing this survey. Thank you!" at bounding box center [489, 236] width 978 height 472
